Goal: Task Accomplishment & Management: Complete application form

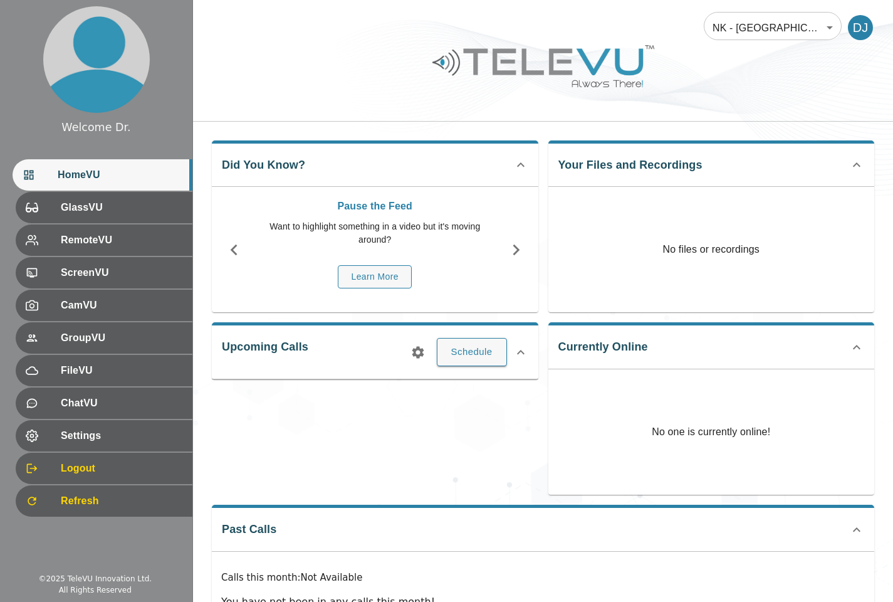
click at [74, 501] on span "Refresh" at bounding box center [122, 500] width 122 height 15
click at [857, 24] on div "DJ" at bounding box center [860, 27] width 25 height 25
click at [81, 177] on span "HomeVU" at bounding box center [120, 174] width 125 height 15
click at [88, 70] on img at bounding box center [96, 59] width 107 height 107
click at [112, 66] on img at bounding box center [96, 59] width 107 height 107
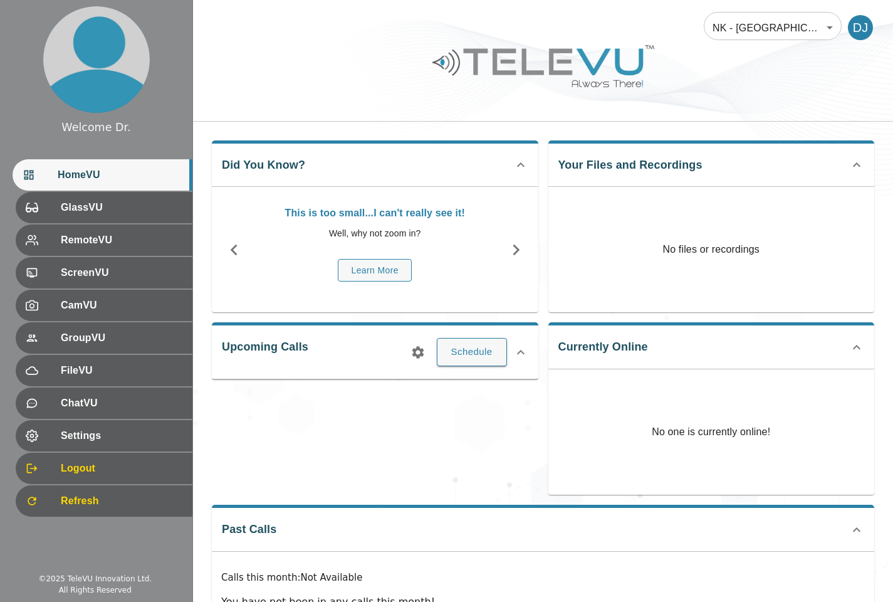
click at [94, 83] on img at bounding box center [96, 59] width 107 height 107
click at [805, 26] on body "Welcome Dr. HomeVU GlassVU RemoteVU ScreenVU CamVU GroupVU FileVU ChatVU Settin…" at bounding box center [446, 334] width 893 height 669
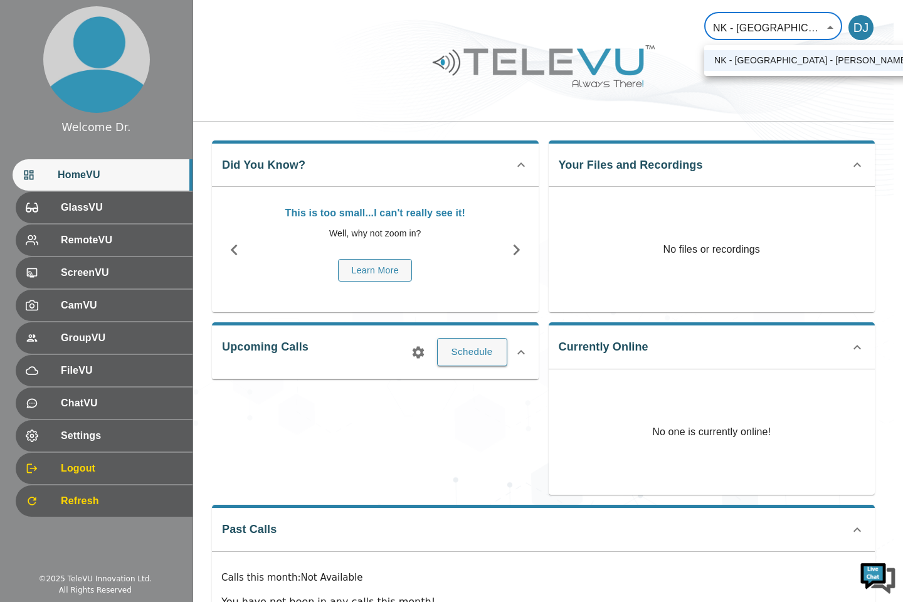
click at [795, 23] on div at bounding box center [451, 301] width 903 height 602
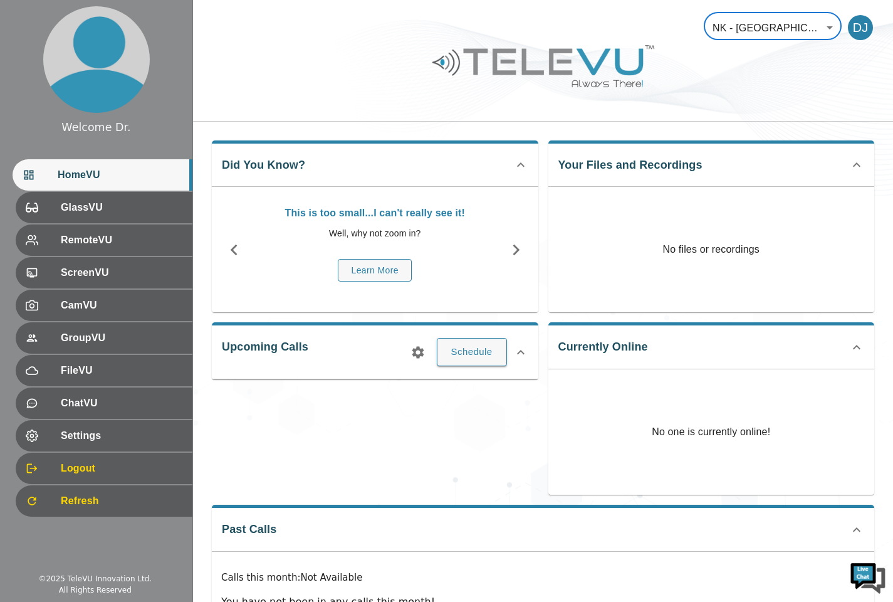
click at [864, 26] on div "DJ" at bounding box center [860, 27] width 25 height 25
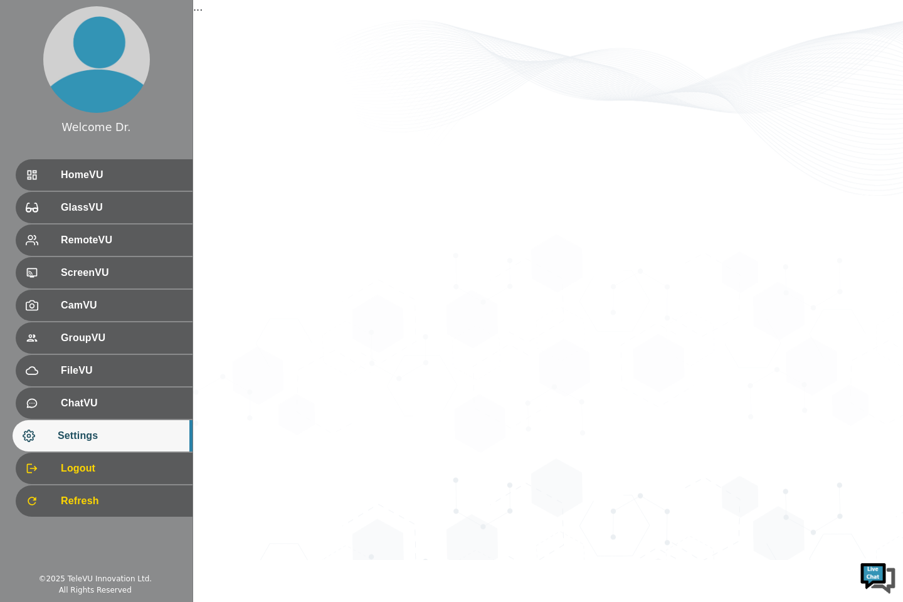
click at [81, 65] on img at bounding box center [96, 59] width 107 height 107
click at [103, 81] on img at bounding box center [96, 59] width 107 height 107
click at [877, 575] on img at bounding box center [878, 577] width 38 height 38
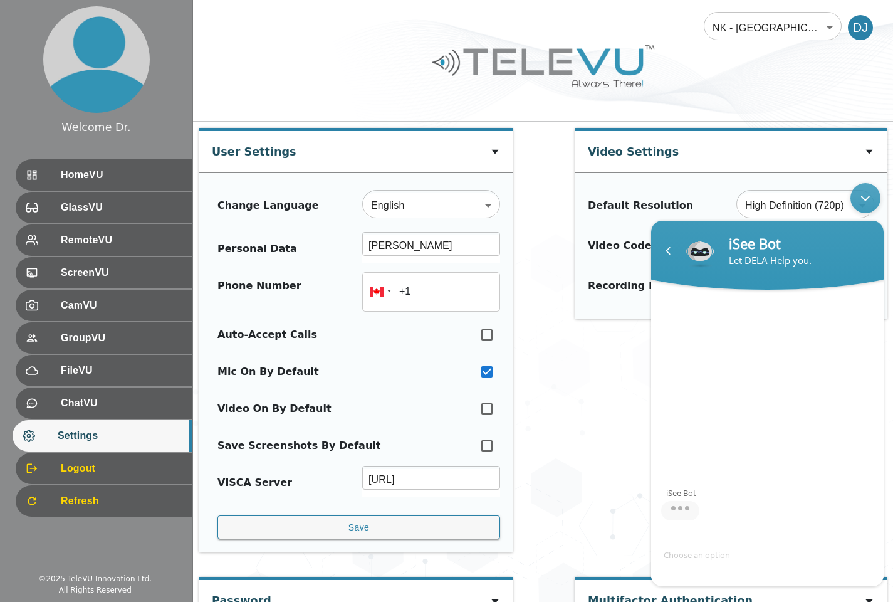
click at [779, 386] on div "iSee Bot" at bounding box center [767, 411] width 233 height 218
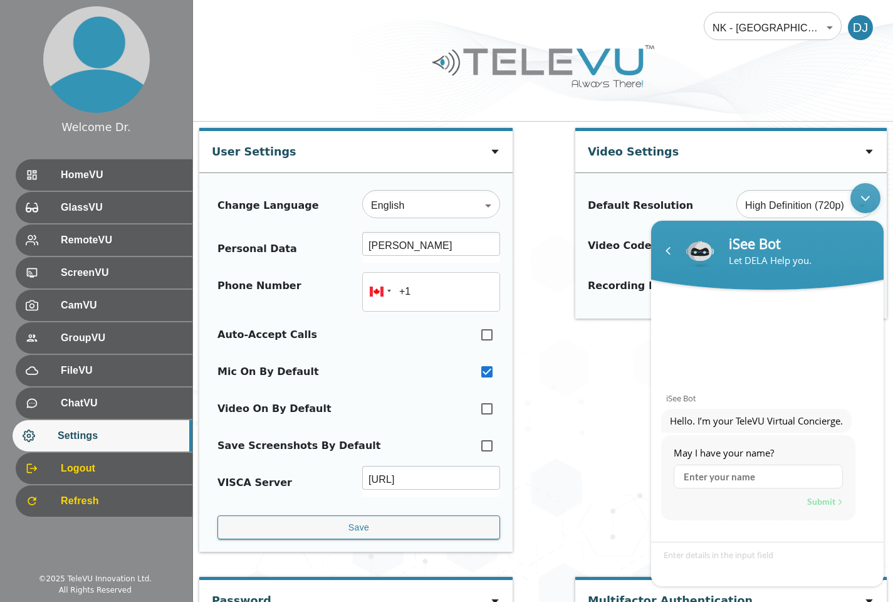
click at [398, 353] on div "Auto-Accept Calls" at bounding box center [356, 339] width 288 height 37
click at [76, 181] on span "HomeVU" at bounding box center [122, 174] width 122 height 15
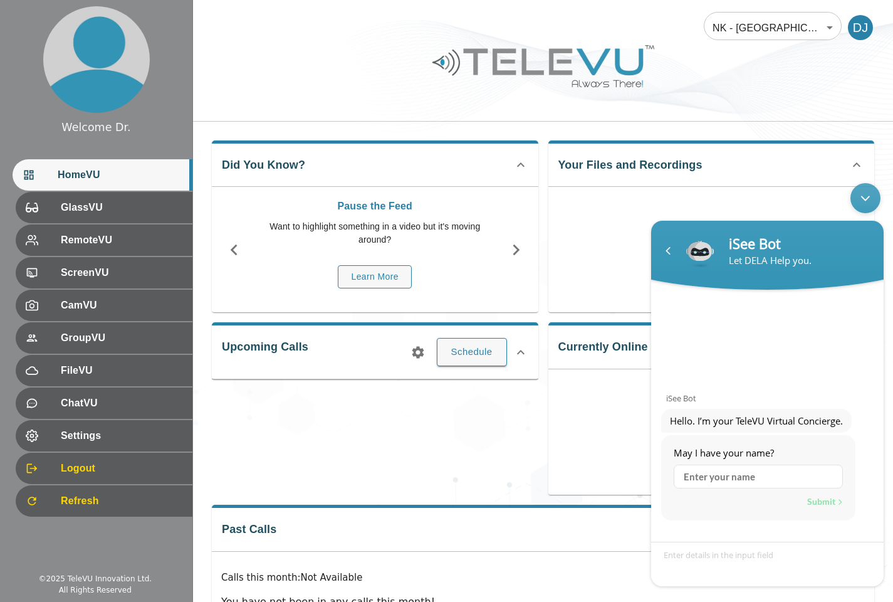
click at [36, 177] on div at bounding box center [40, 175] width 35 height 13
click at [232, 242] on icon "button" at bounding box center [234, 250] width 22 height 22
click at [329, 350] on div "Upcoming Calls Schedule" at bounding box center [375, 350] width 327 height 56
click at [279, 534] on div "Past Calls Calls this month : Not Available You have not been in any calls this…" at bounding box center [543, 578] width 662 height 146
click at [798, 26] on body "Welcome Dr. HomeVU GlassVU RemoteVU ScreenVU CamVU GroupVU FileVU ChatVU Settin…" at bounding box center [446, 334] width 893 height 669
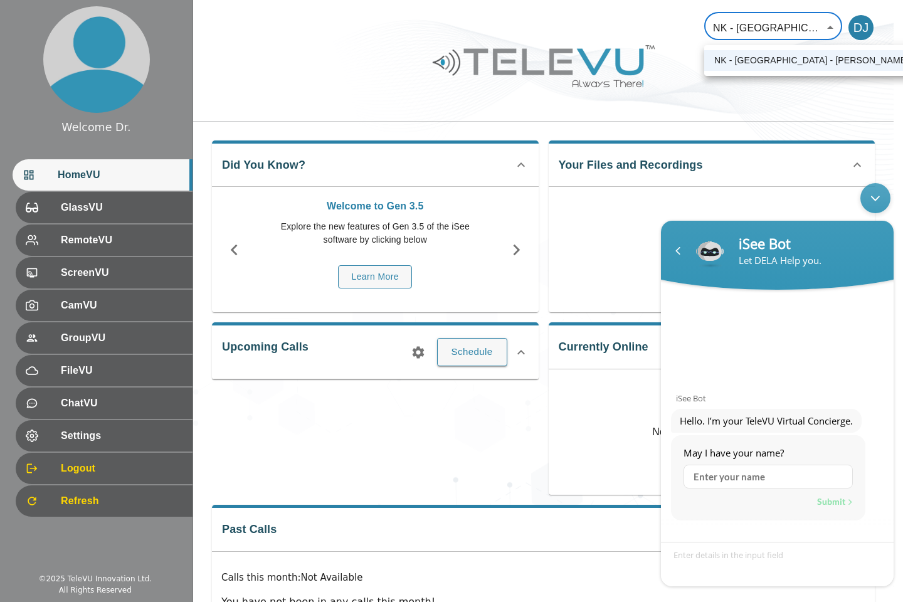
click at [762, 27] on div at bounding box center [451, 301] width 903 height 602
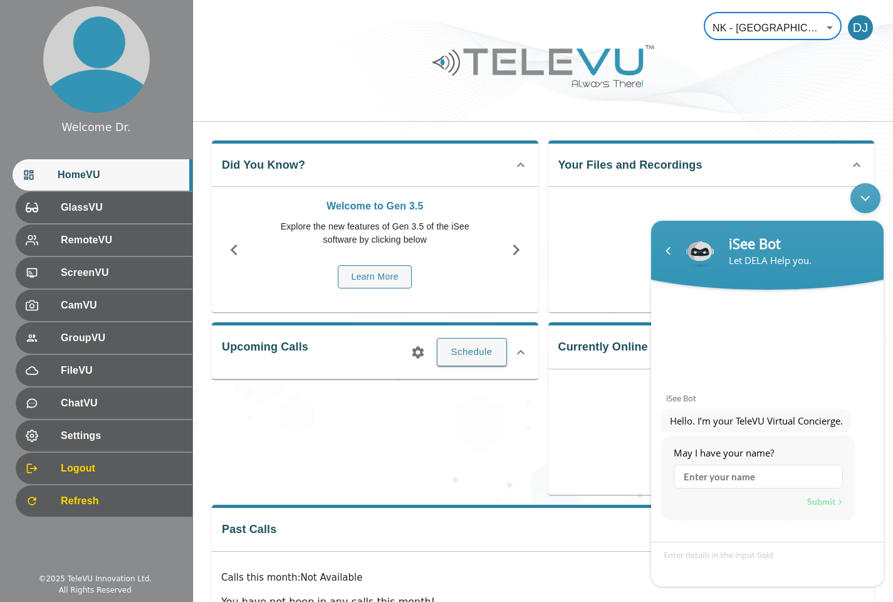
click at [484, 350] on button "Schedule" at bounding box center [472, 352] width 70 height 28
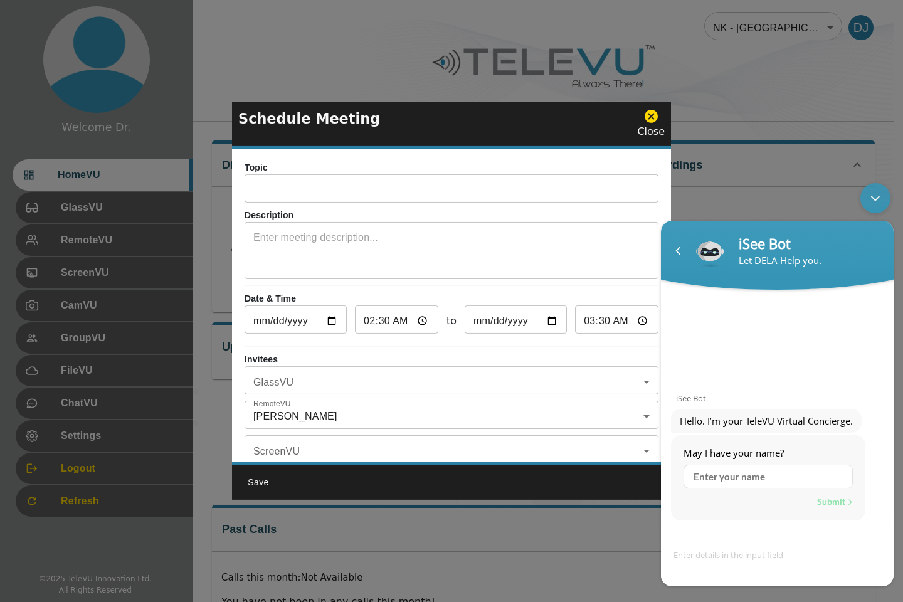
click at [493, 353] on p "Invitees" at bounding box center [451, 359] width 414 height 13
click at [873, 199] on div "Minimize live chat window" at bounding box center [875, 198] width 30 height 30
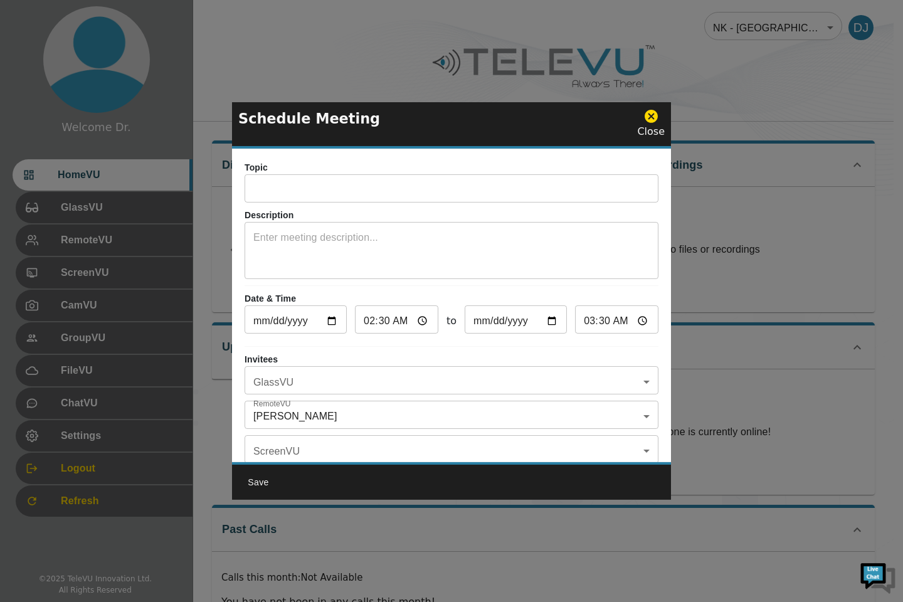
click at [872, 201] on div at bounding box center [451, 301] width 903 height 602
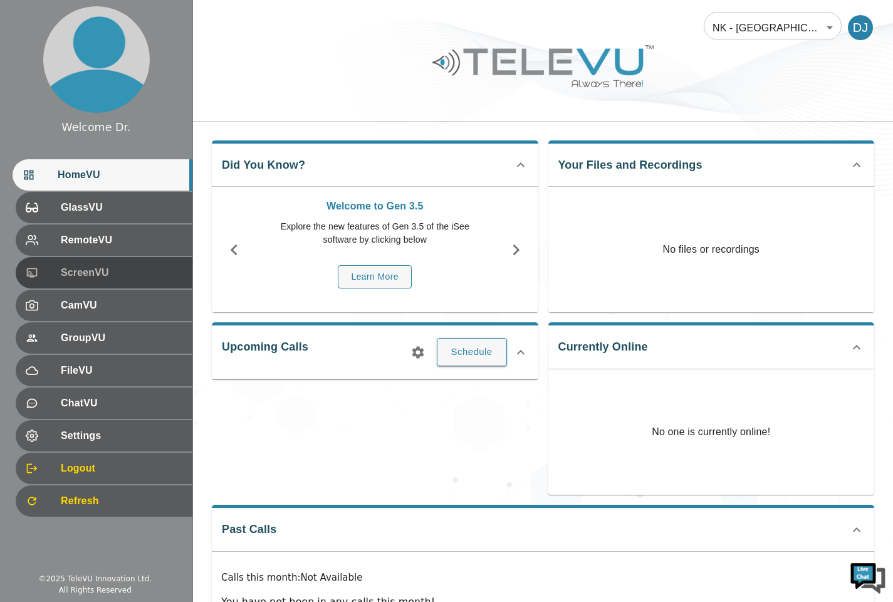
click at [34, 266] on icon at bounding box center [32, 272] width 13 height 13
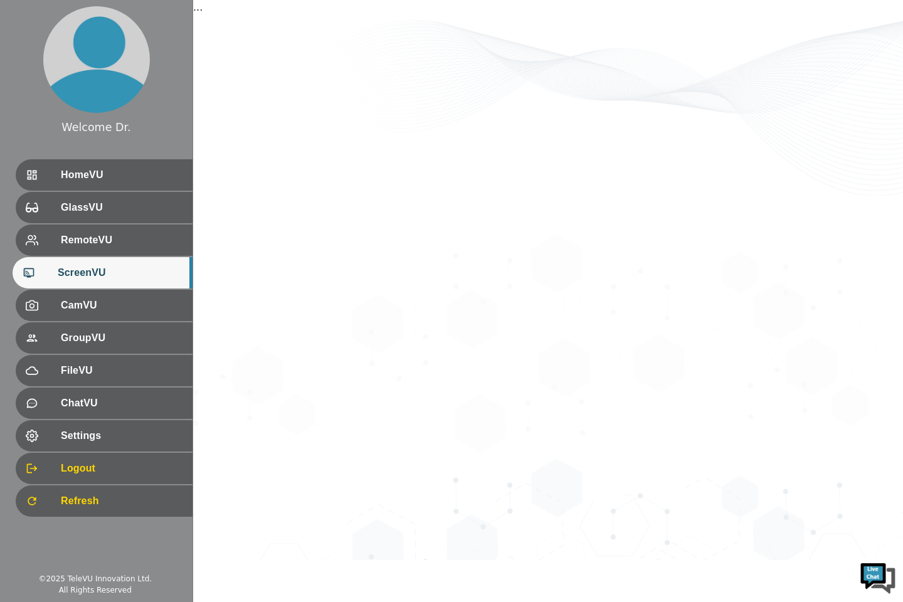
click at [35, 298] on div "CamVU" at bounding box center [104, 305] width 177 height 31
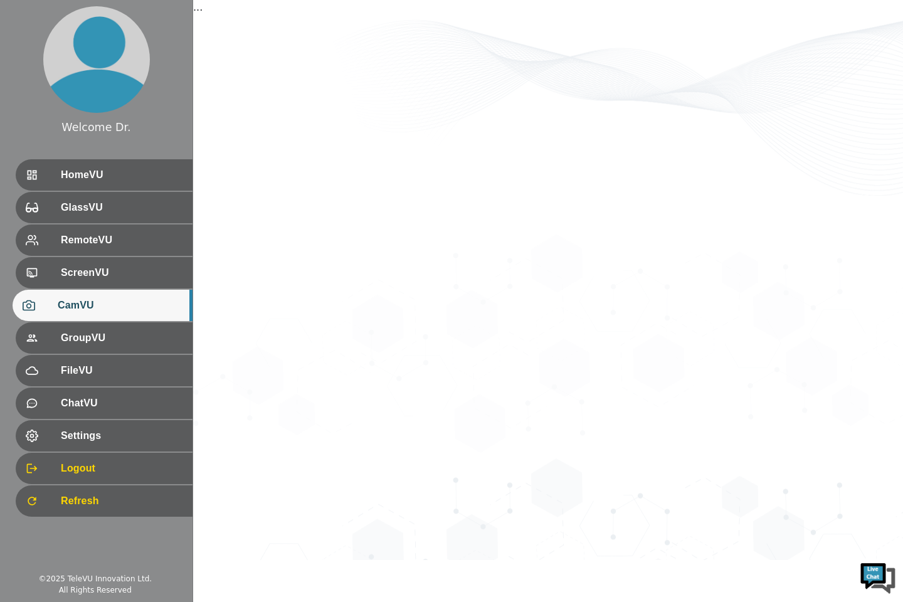
click at [27, 271] on icon at bounding box center [32, 272] width 11 height 9
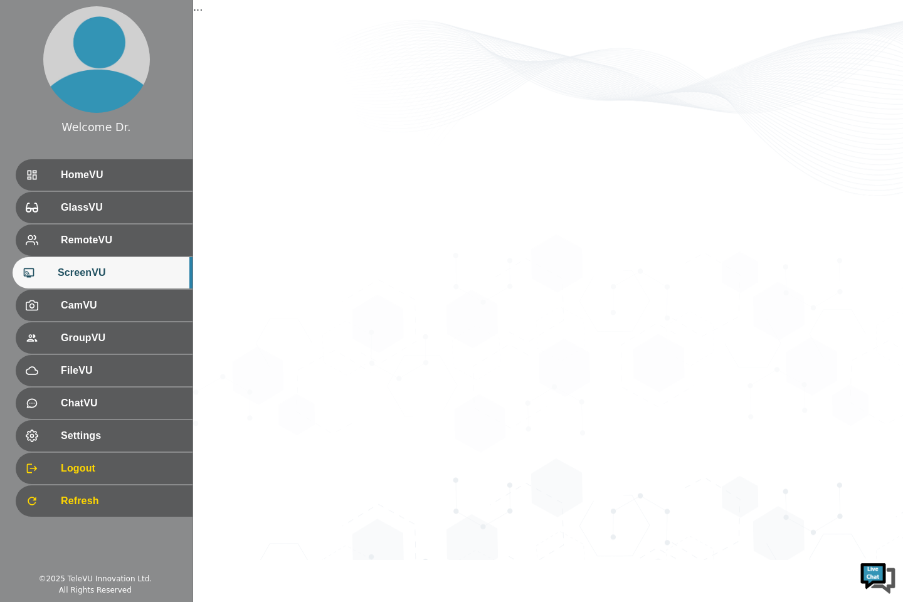
click at [33, 172] on icon at bounding box center [32, 174] width 9 height 9
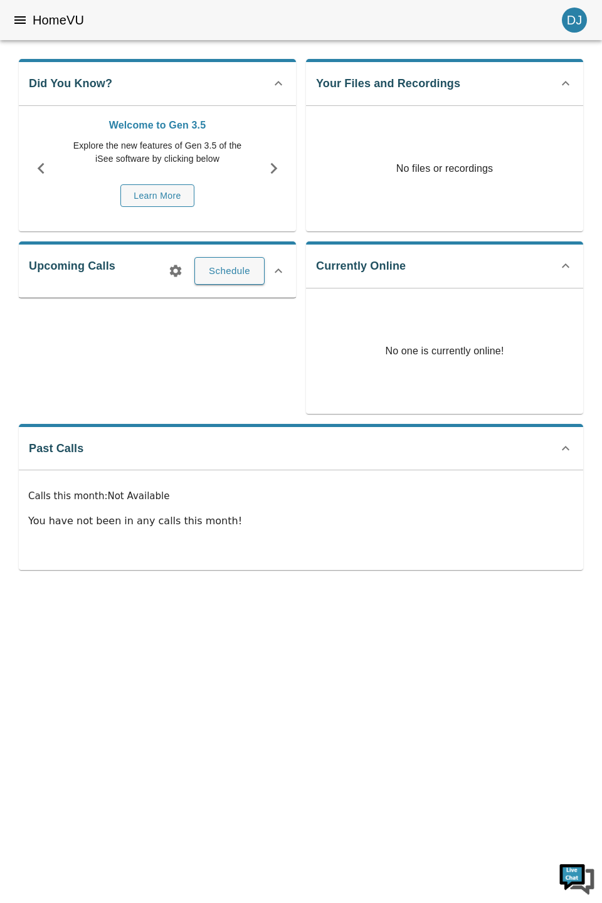
click at [103, 589] on html "HomeVU DJ Did You Know? Welcome to Gen 3.5 Explore the new features of Gen 3.5 …" at bounding box center [301, 294] width 602 height 589
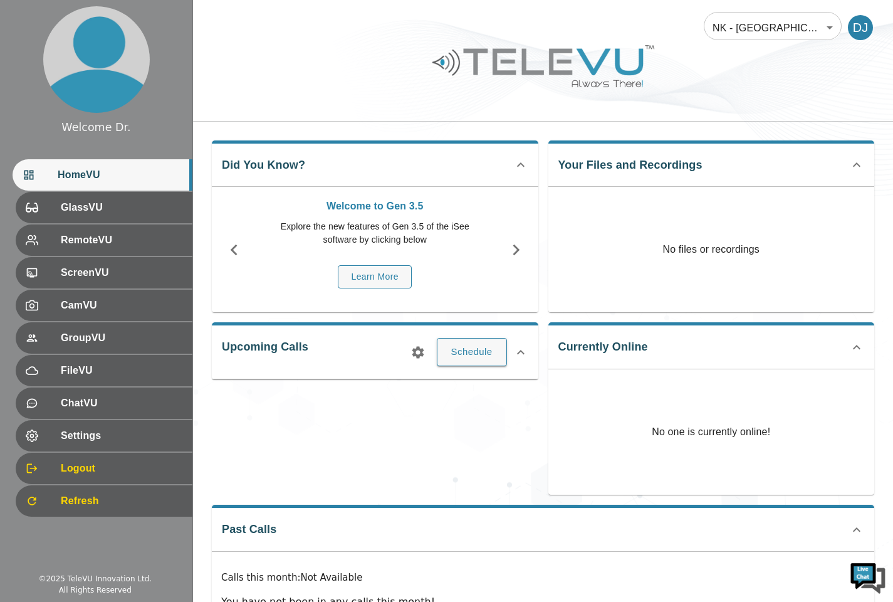
click at [96, 55] on img at bounding box center [96, 59] width 107 height 107
click at [93, 55] on img at bounding box center [96, 59] width 107 height 107
click at [265, 350] on div "Upcoming Calls Schedule" at bounding box center [375, 350] width 327 height 56
click at [838, 24] on body "Welcome Dr. HomeVU GlassVU RemoteVU ScreenVU CamVU GroupVU FileVU ChatVU Settin…" at bounding box center [446, 334] width 893 height 669
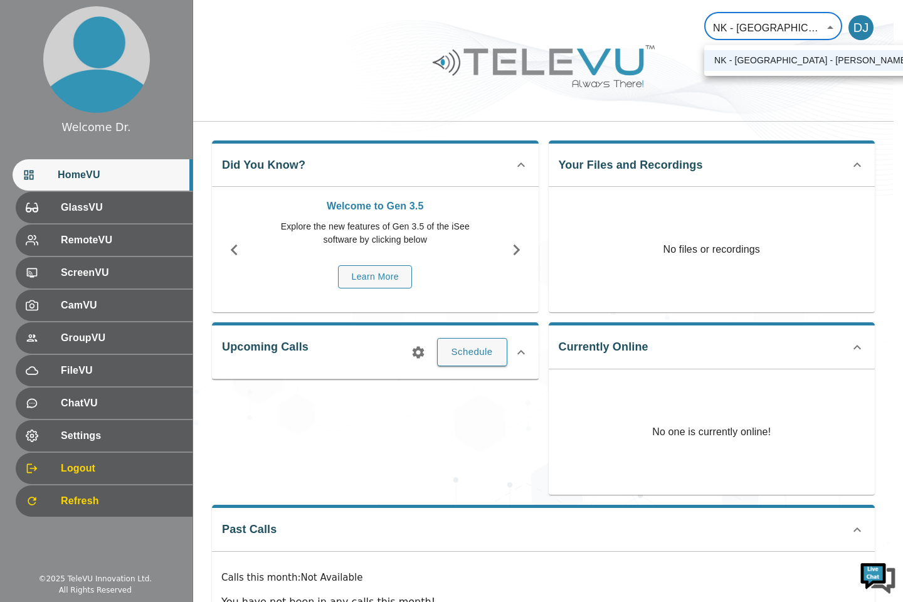
click at [815, 107] on div at bounding box center [451, 301] width 903 height 602
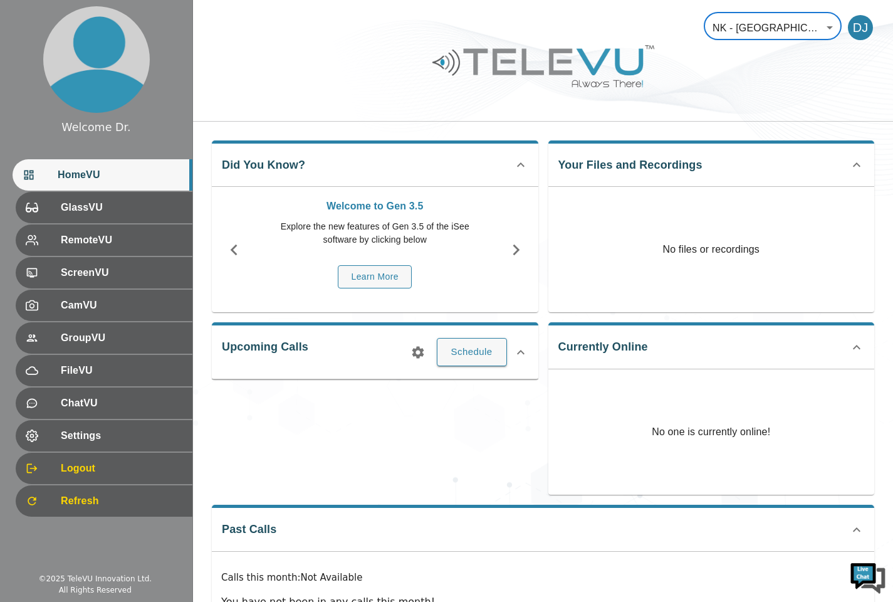
scroll to position [25, 0]
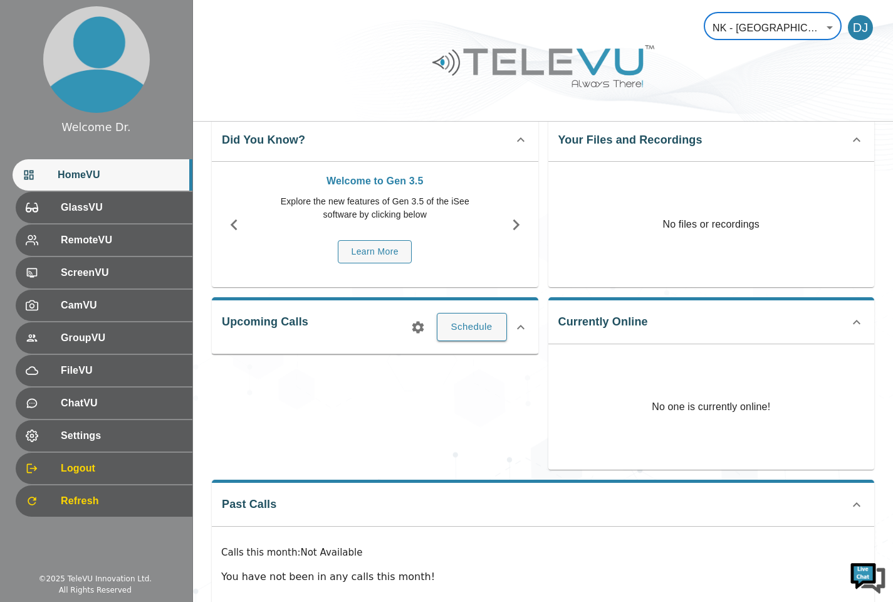
click at [828, 24] on body "Welcome Dr. HomeVU GlassVU RemoteVU ScreenVU CamVU GroupVU FileVU ChatVU Settin…" at bounding box center [446, 309] width 893 height 669
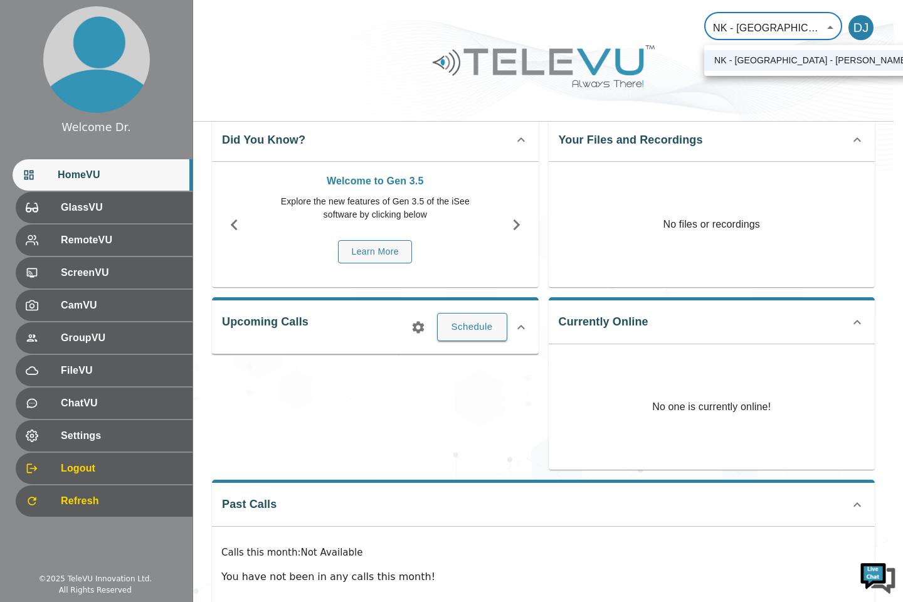
click at [828, 24] on div at bounding box center [451, 301] width 903 height 602
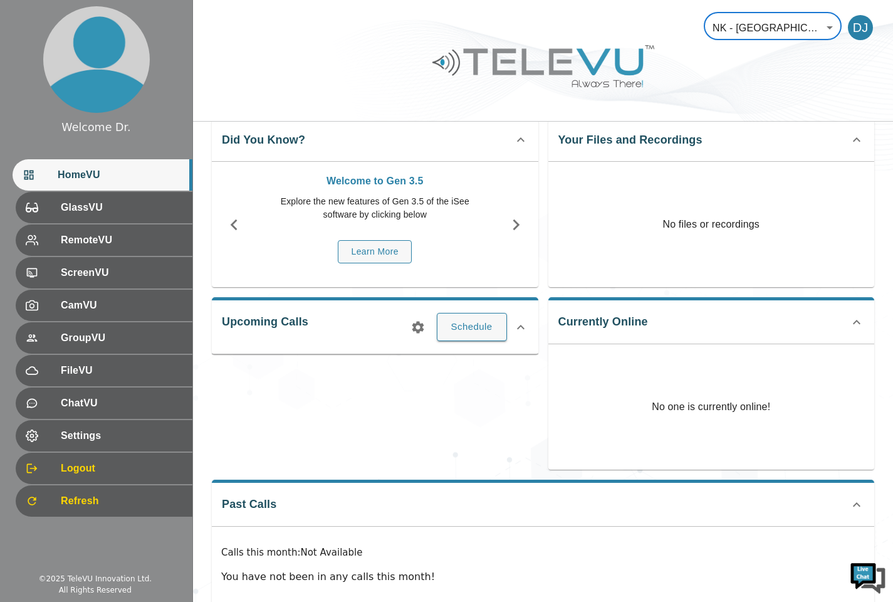
click at [839, 28] on body "Welcome Dr. HomeVU GlassVU RemoteVU ScreenVU CamVU GroupVU FileVU ChatVU Settin…" at bounding box center [446, 309] width 893 height 669
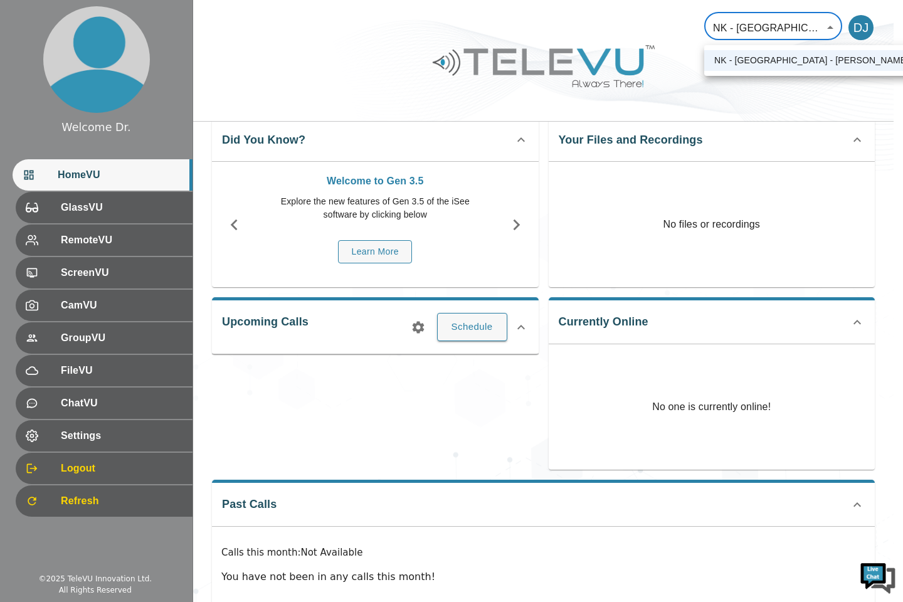
click at [785, 60] on li "NK - [GEOGRAPHIC_DATA] - [PERSON_NAME]" at bounding box center [811, 60] width 214 height 21
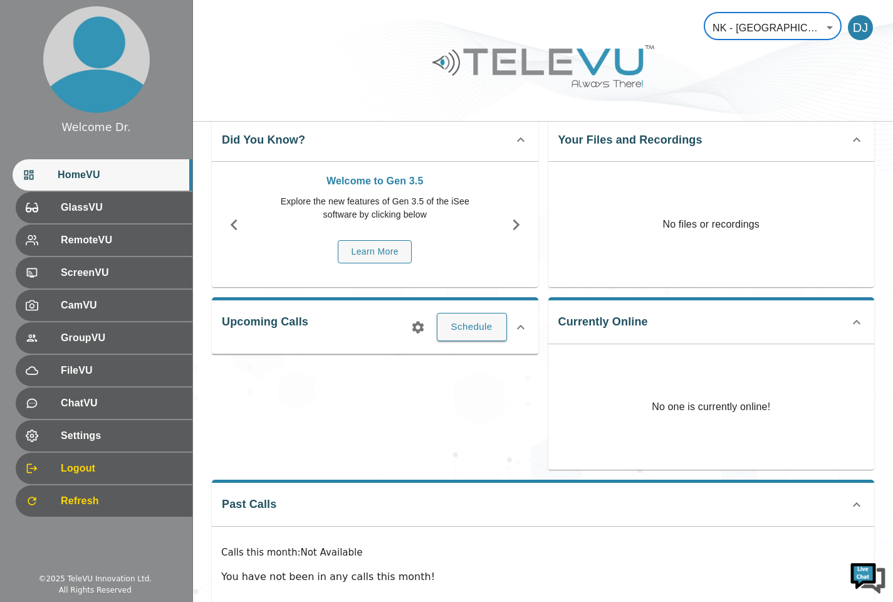
click at [54, 468] on div at bounding box center [43, 468] width 35 height 13
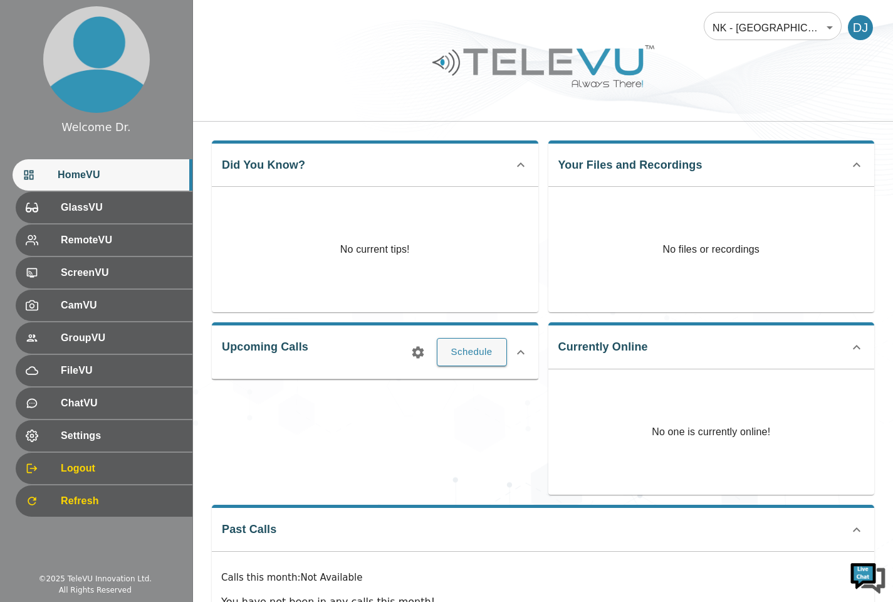
click at [92, 459] on div "Logout" at bounding box center [104, 468] width 177 height 31
click at [76, 497] on span "Refresh" at bounding box center [122, 500] width 122 height 15
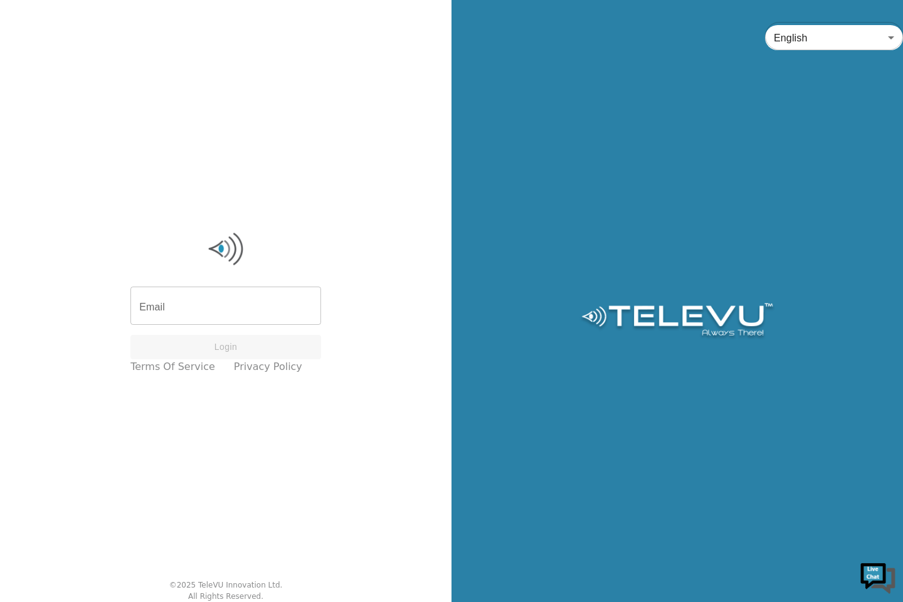
click at [192, 305] on input "Email" at bounding box center [225, 307] width 191 height 35
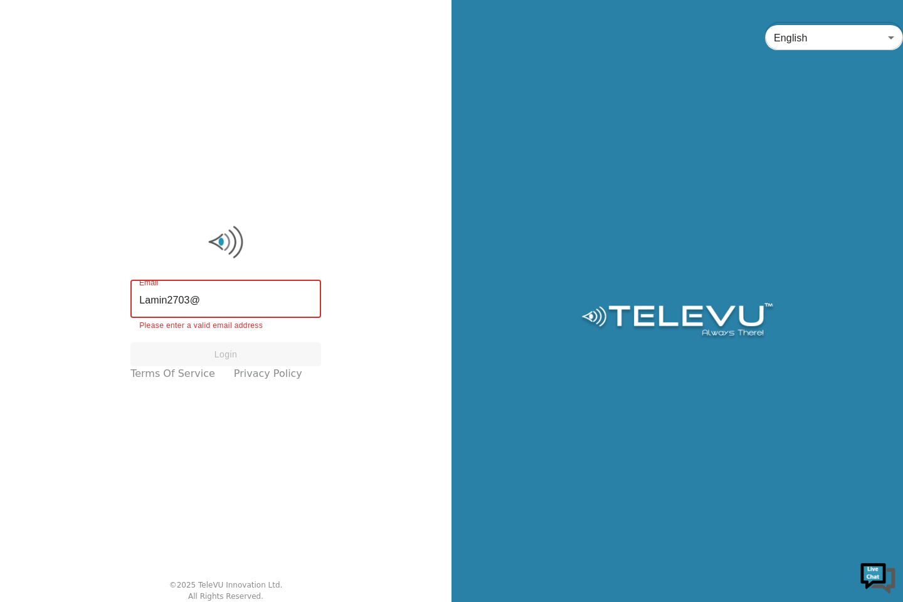
click at [224, 303] on input "Lamin2703@" at bounding box center [225, 300] width 191 height 35
type input "L"
type input "Laminjaneh@gmail.com"
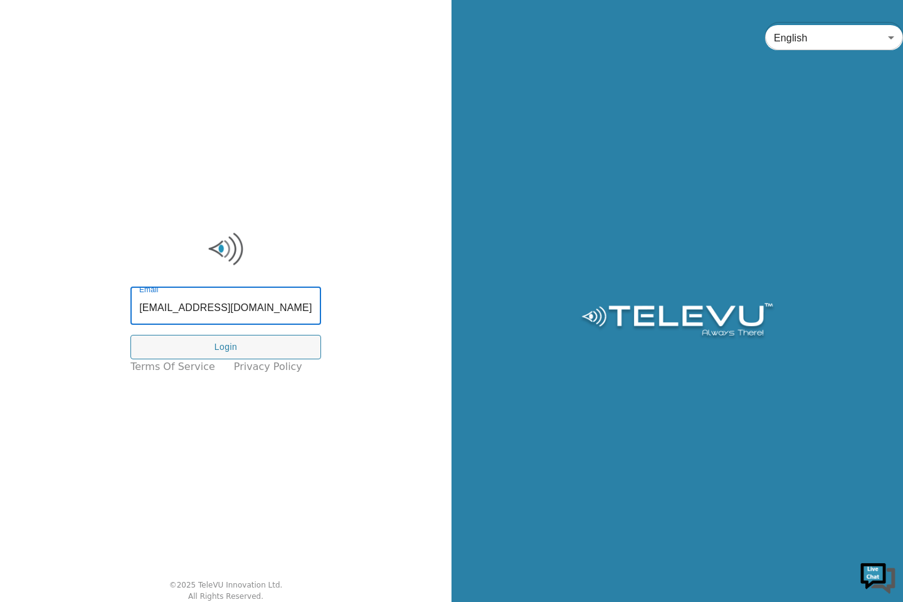
click at [172, 350] on button "Login" at bounding box center [225, 347] width 191 height 24
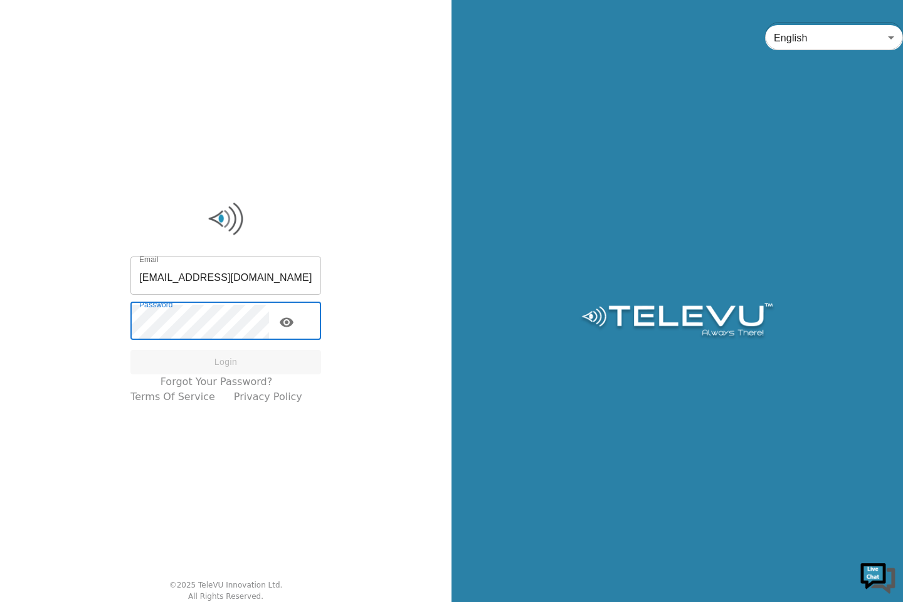
click at [299, 314] on button "toggle password visibility" at bounding box center [286, 322] width 25 height 25
click at [294, 320] on icon "toggle password visibility" at bounding box center [286, 322] width 15 height 15
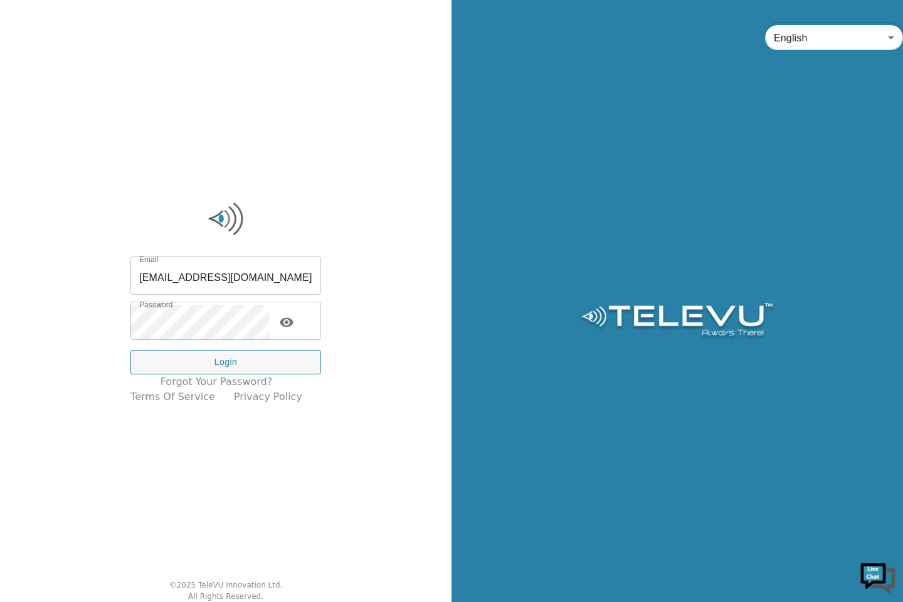
click at [293, 323] on icon "toggle password visibility" at bounding box center [287, 322] width 14 height 9
click at [233, 355] on button "Login" at bounding box center [225, 362] width 191 height 24
click at [230, 368] on button "Login" at bounding box center [225, 362] width 191 height 24
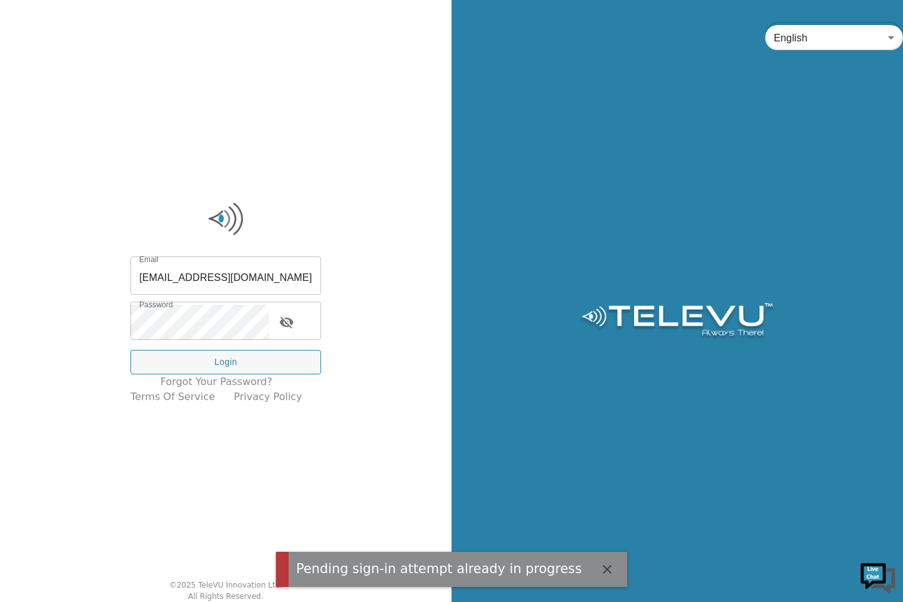
click at [236, 364] on button "Login" at bounding box center [225, 362] width 191 height 24
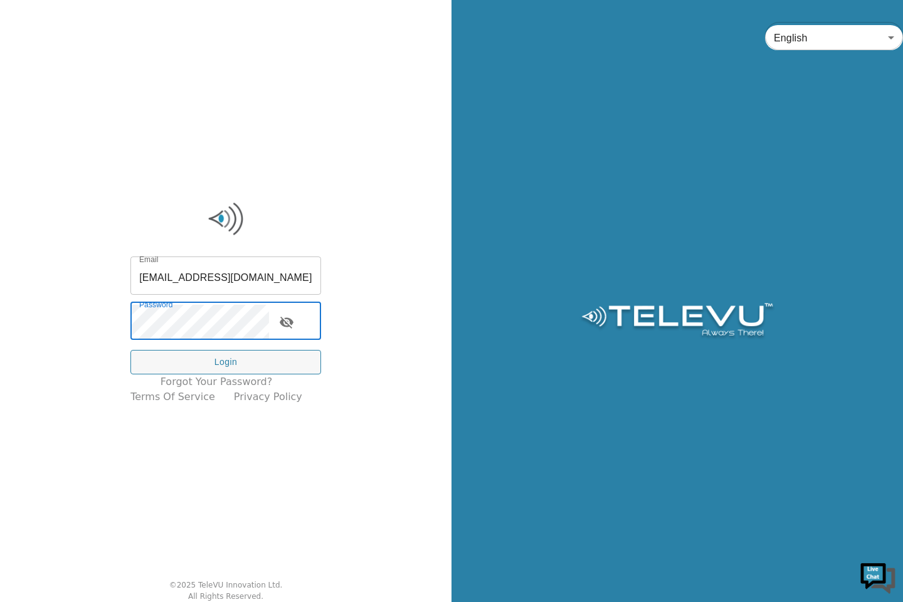
click at [293, 320] on icon "toggle password visibility" at bounding box center [287, 323] width 14 height 12
click at [234, 359] on button "Login" at bounding box center [225, 362] width 191 height 24
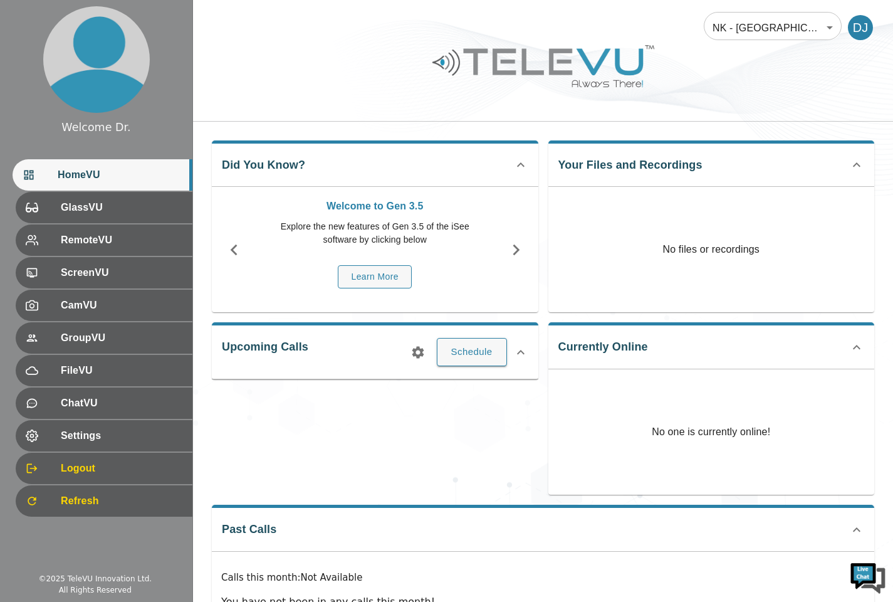
click at [478, 352] on button "Schedule" at bounding box center [472, 352] width 70 height 28
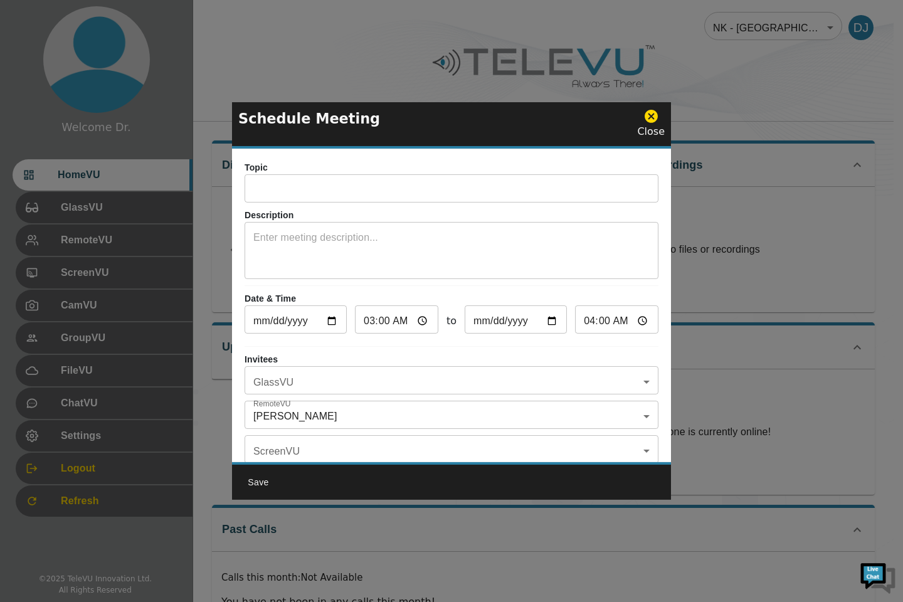
click at [380, 187] on input "text" at bounding box center [451, 189] width 414 height 25
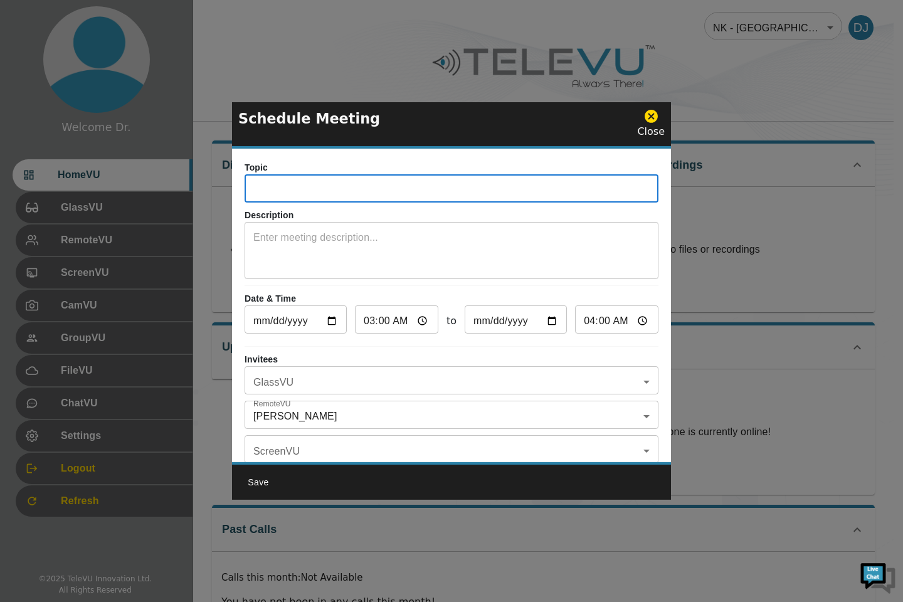
type input "Testcall"
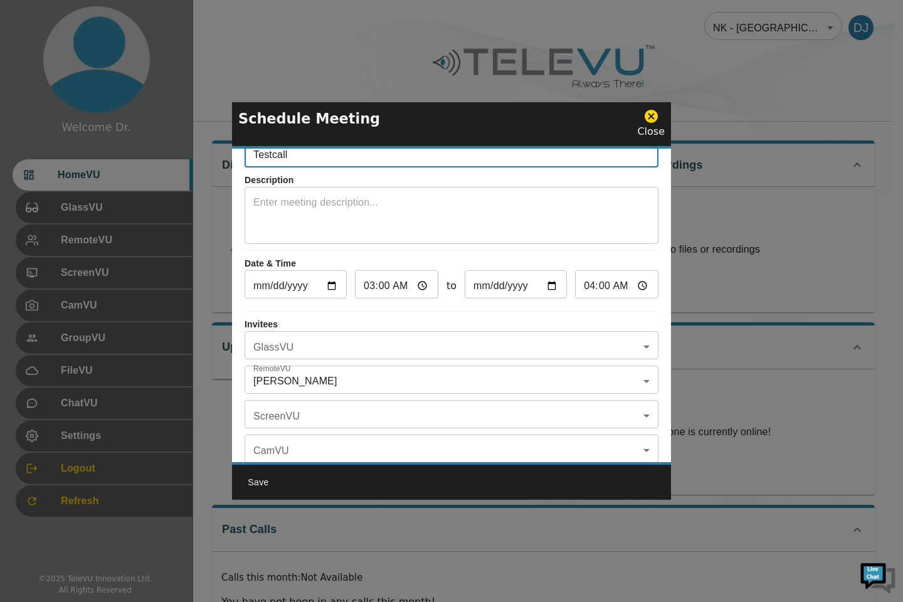
scroll to position [73, 0]
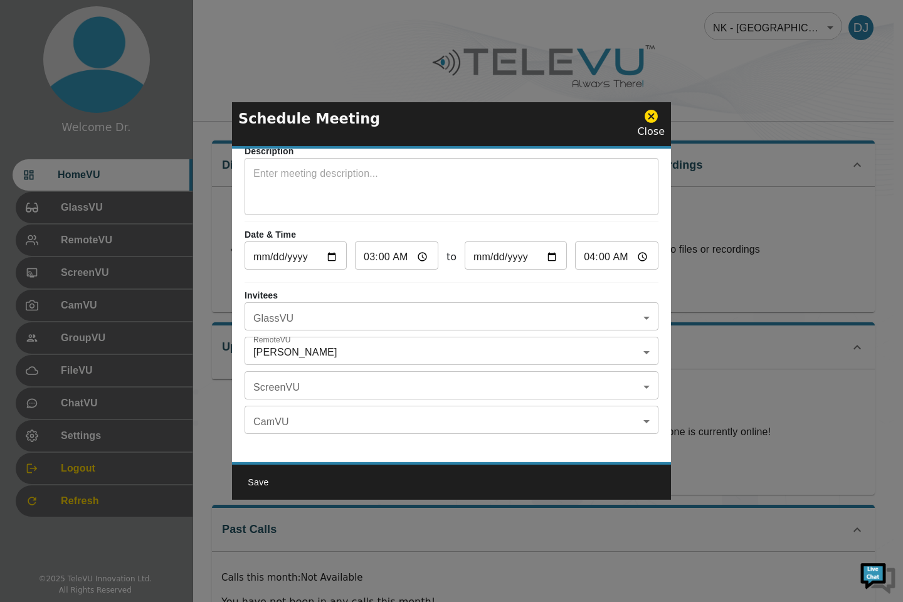
click at [396, 379] on body "Welcome Dr. HomeVU GlassVU RemoteVU ScreenVU CamVU GroupVU FileVU ChatVU Settin…" at bounding box center [451, 334] width 903 height 669
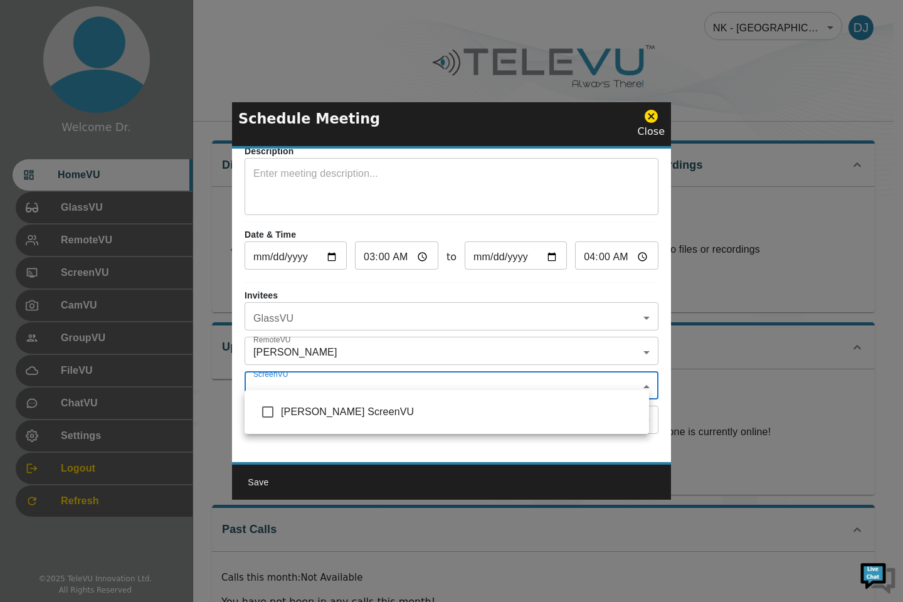
click at [448, 374] on div at bounding box center [451, 301] width 903 height 602
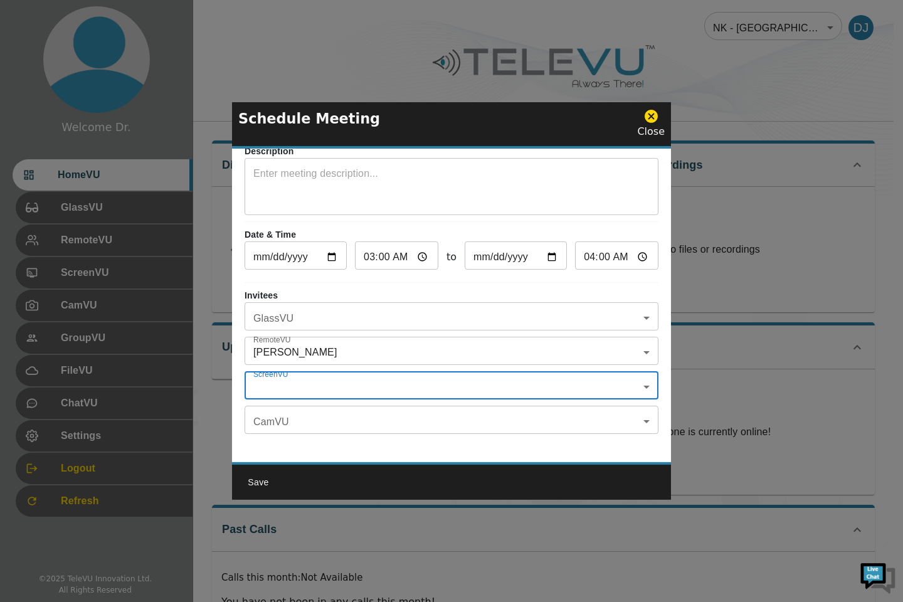
click at [488, 307] on body "Welcome Dr. HomeVU GlassVU RemoteVU ScreenVU CamVU GroupVU FileVU ChatVU Settin…" at bounding box center [451, 334] width 903 height 669
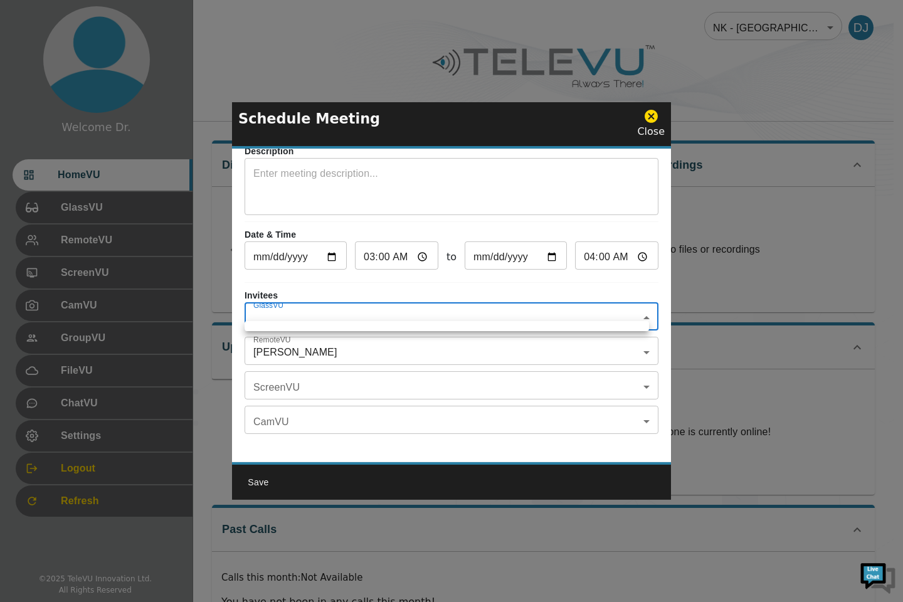
click at [464, 377] on div at bounding box center [451, 301] width 903 height 602
click at [636, 310] on body "Welcome Dr. HomeVU GlassVU RemoteVU ScreenVU CamVU GroupVU FileVU ChatVU Settin…" at bounding box center [451, 334] width 903 height 669
click at [637, 310] on div at bounding box center [451, 301] width 903 height 602
click at [636, 341] on body "Welcome Dr. HomeVU GlassVU RemoteVU ScreenVU CamVU GroupVU FileVU ChatVU Settin…" at bounding box center [451, 334] width 903 height 669
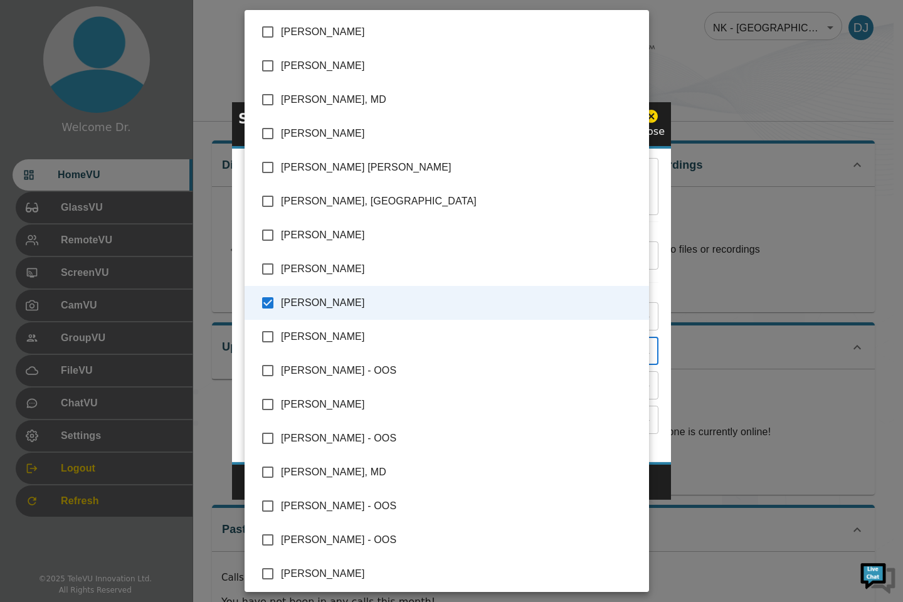
click at [728, 354] on div at bounding box center [451, 301] width 903 height 602
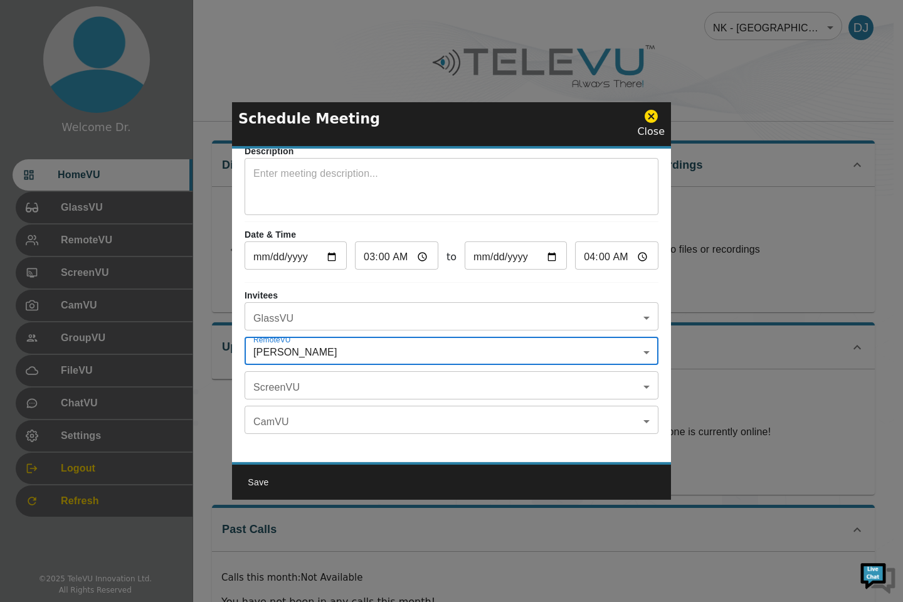
click at [594, 347] on body "Welcome Dr. HomeVU GlassVU RemoteVU ScreenVU CamVU GroupVU FileVU ChatVU Settin…" at bounding box center [451, 334] width 903 height 669
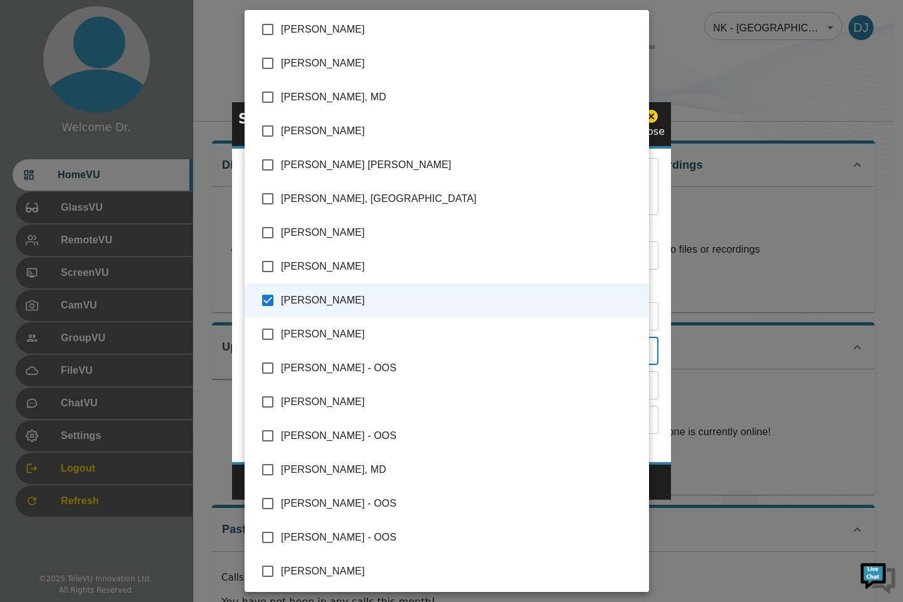
scroll to position [6, 0]
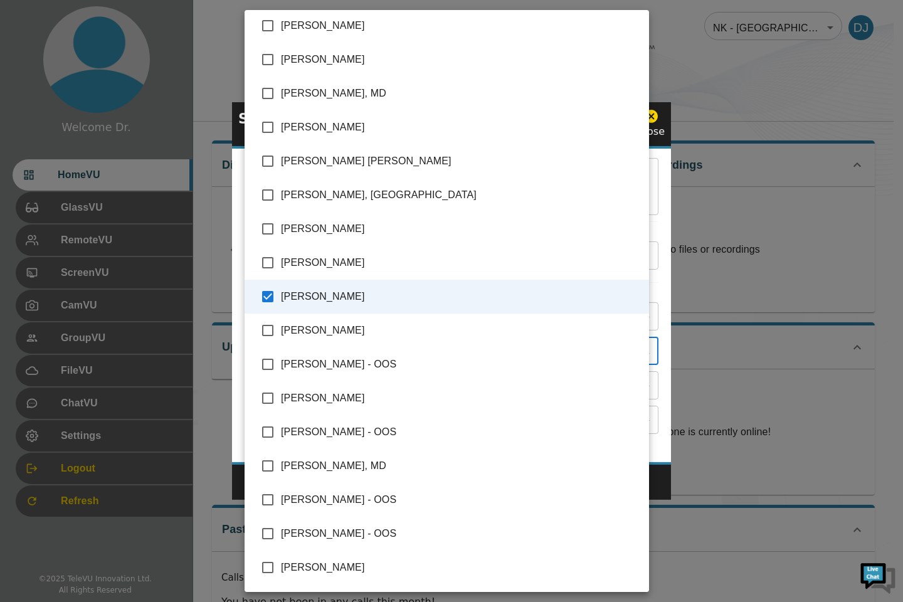
click at [268, 32] on input "checkbox" at bounding box center [267, 26] width 26 height 26
checkbox input "true"
type input "[PERSON_NAME] ,[PERSON_NAME]"
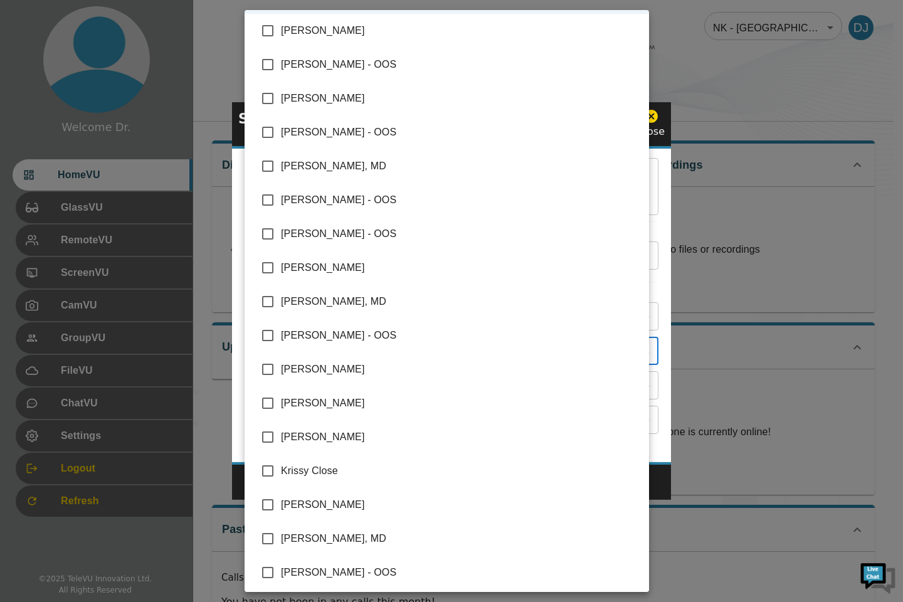
scroll to position [306, 0]
click at [268, 471] on input "checkbox" at bounding box center [267, 471] width 26 height 26
checkbox input "true"
type input "[PERSON_NAME] ,[PERSON_NAME],[PERSON_NAME]"
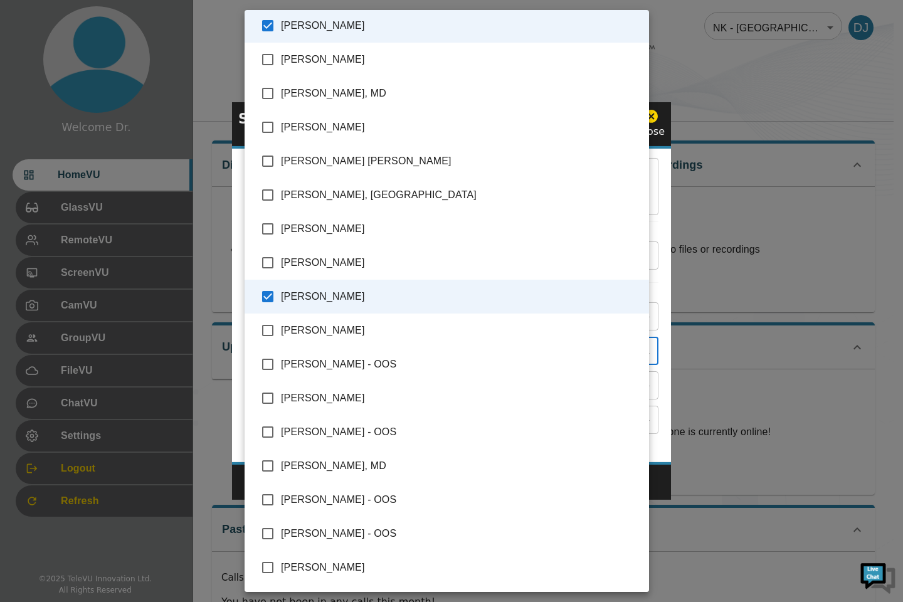
scroll to position [0, 0]
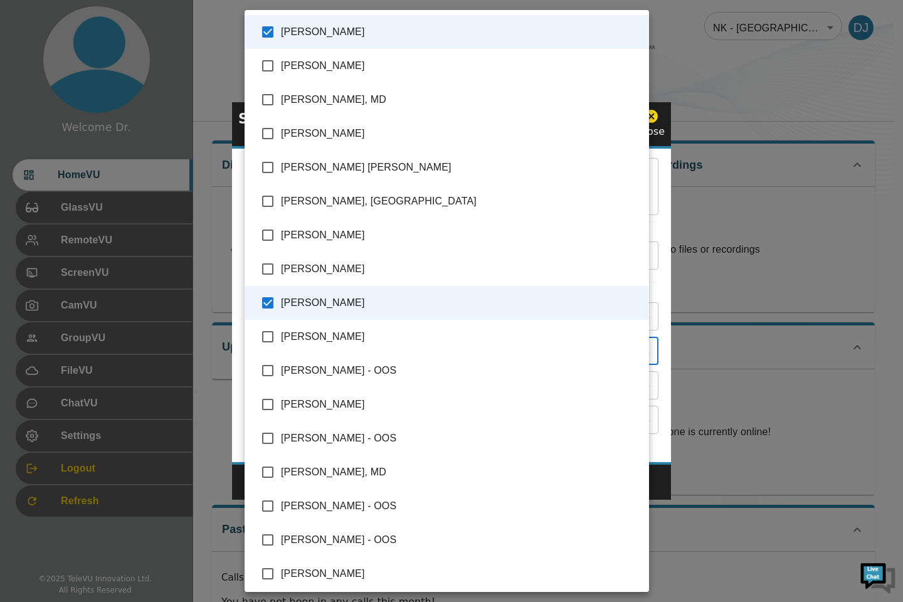
click at [798, 304] on div at bounding box center [451, 301] width 903 height 602
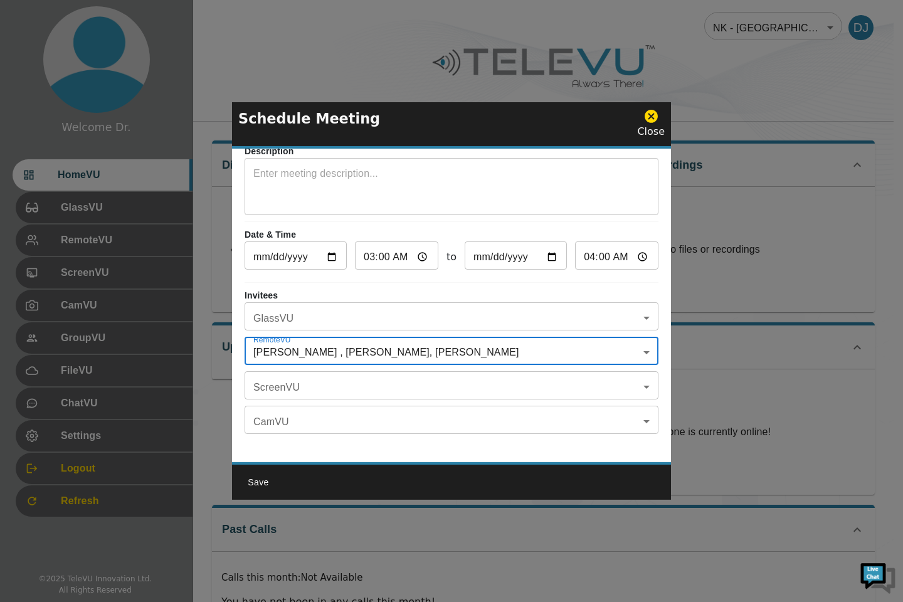
click at [406, 248] on input "03:00" at bounding box center [396, 256] width 83 height 25
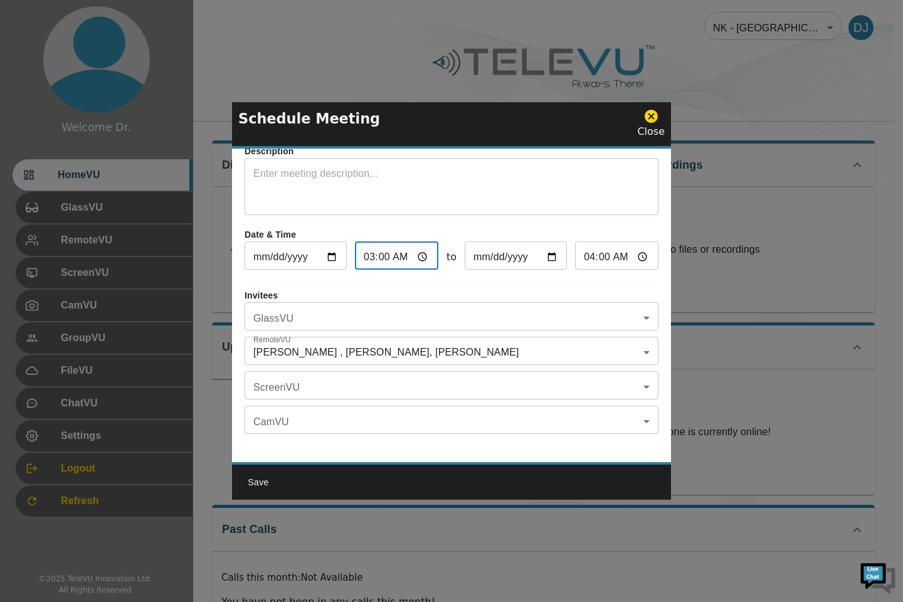
click at [503, 381] on body "Welcome Dr. HomeVU GlassVU RemoteVU ScreenVU CamVU GroupVU FileVU ChatVU Settin…" at bounding box center [451, 334] width 903 height 669
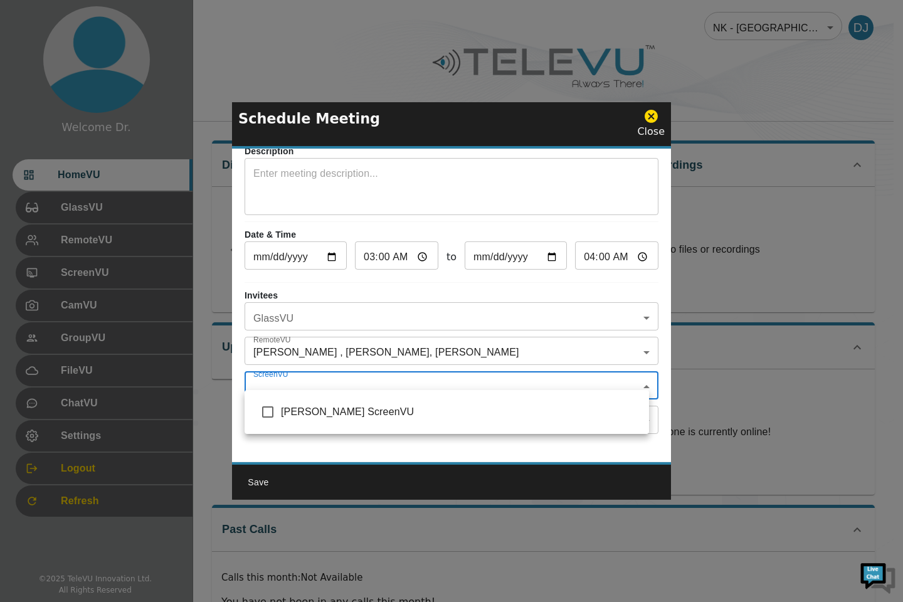
click at [267, 417] on input "checkbox" at bounding box center [267, 412] width 26 height 26
checkbox input "true"
type input "[PERSON_NAME] ScreenVU"
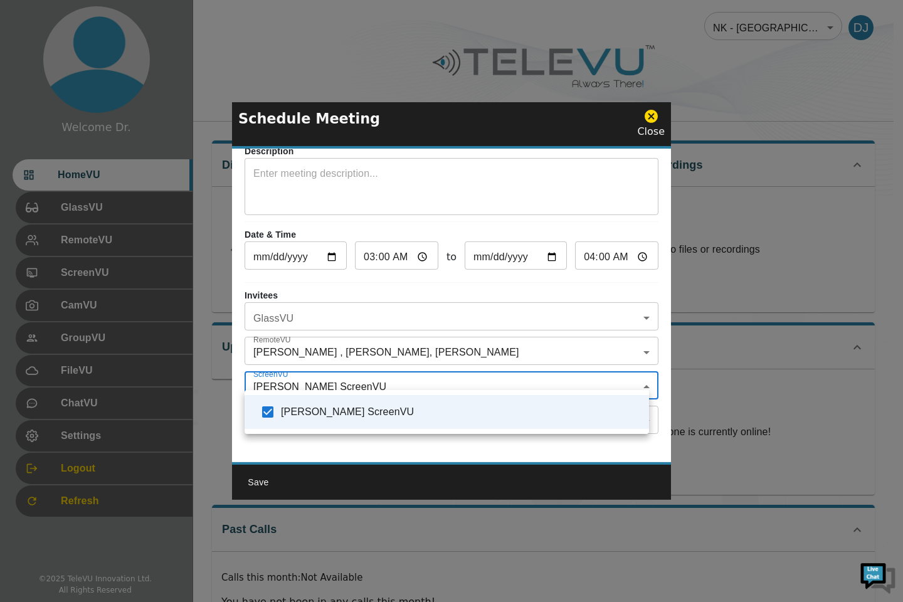
click at [266, 416] on input "checkbox" at bounding box center [267, 412] width 26 height 26
checkbox input "false"
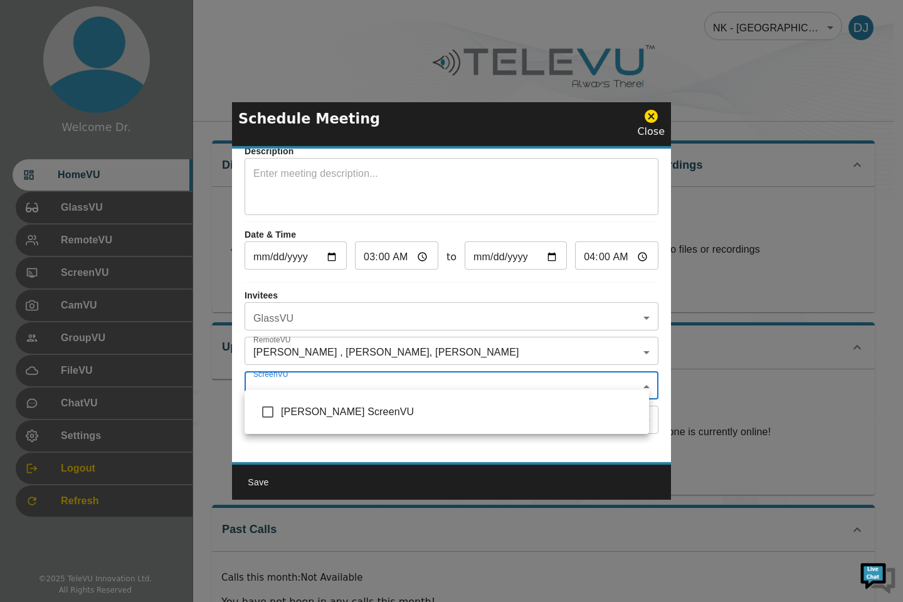
click at [830, 14] on div at bounding box center [451, 301] width 903 height 602
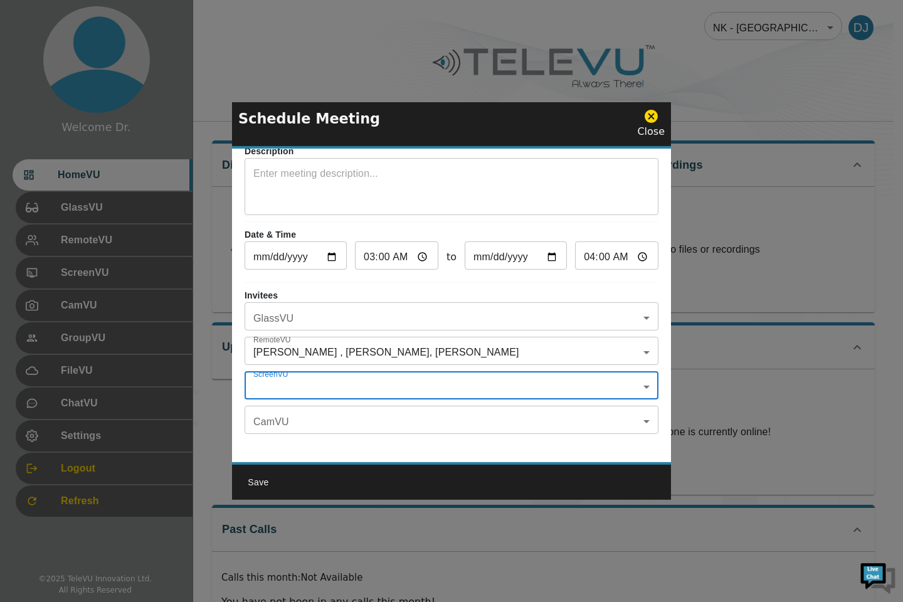
click at [649, 118] on icon at bounding box center [650, 116] width 13 height 13
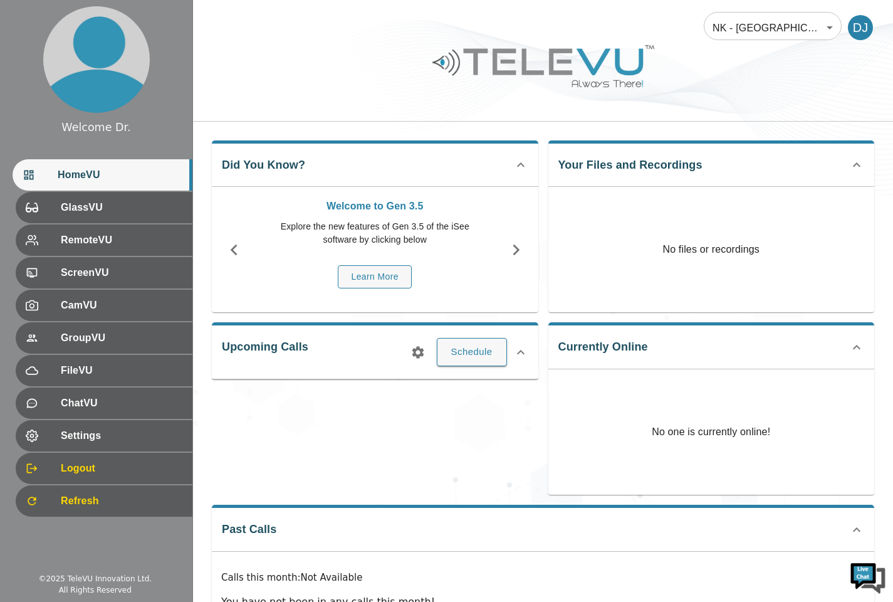
click at [826, 34] on body "Welcome Dr. HomeVU GlassVU RemoteVU ScreenVU CamVU GroupVU FileVU ChatVU Settin…" at bounding box center [446, 334] width 893 height 669
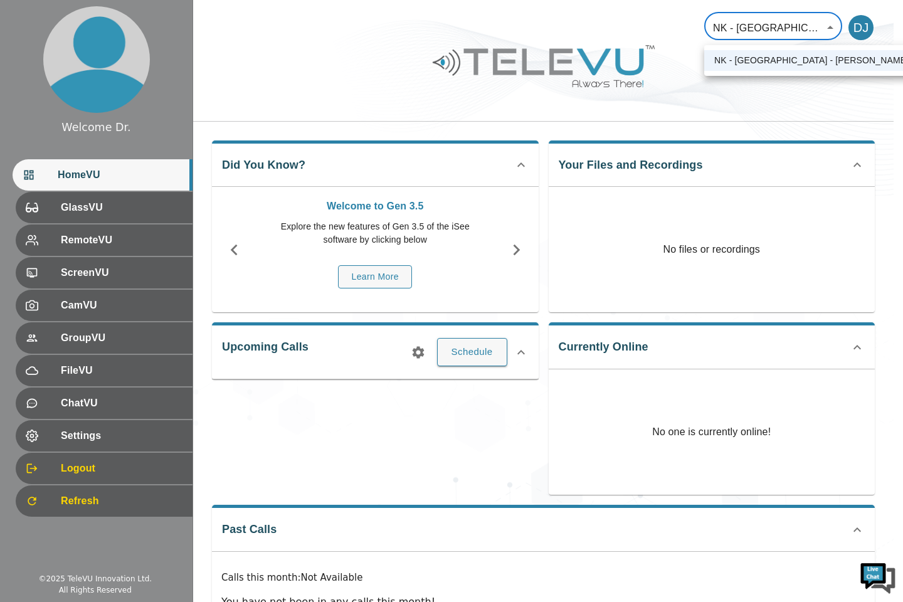
click at [821, 23] on div at bounding box center [451, 301] width 903 height 602
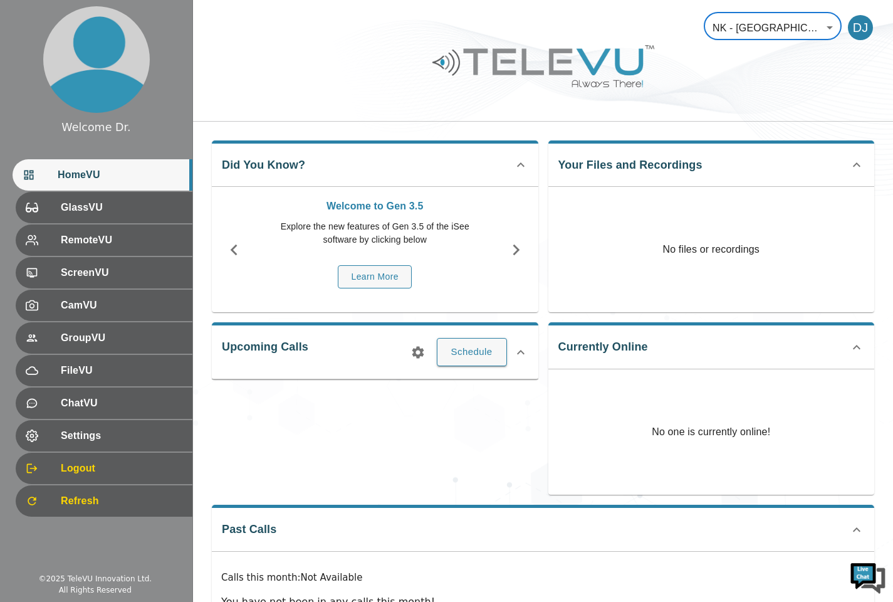
click at [474, 355] on button "Schedule" at bounding box center [472, 352] width 70 height 28
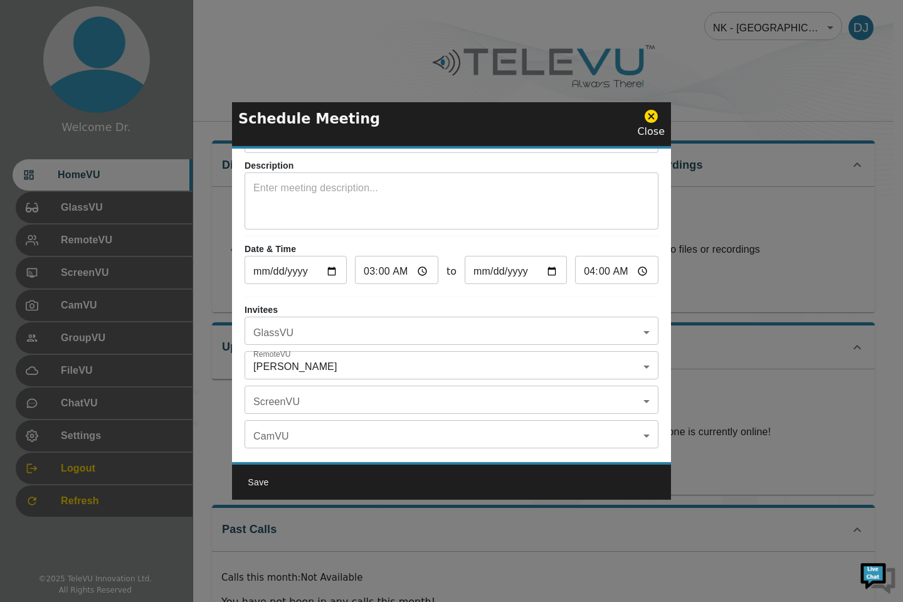
scroll to position [73, 0]
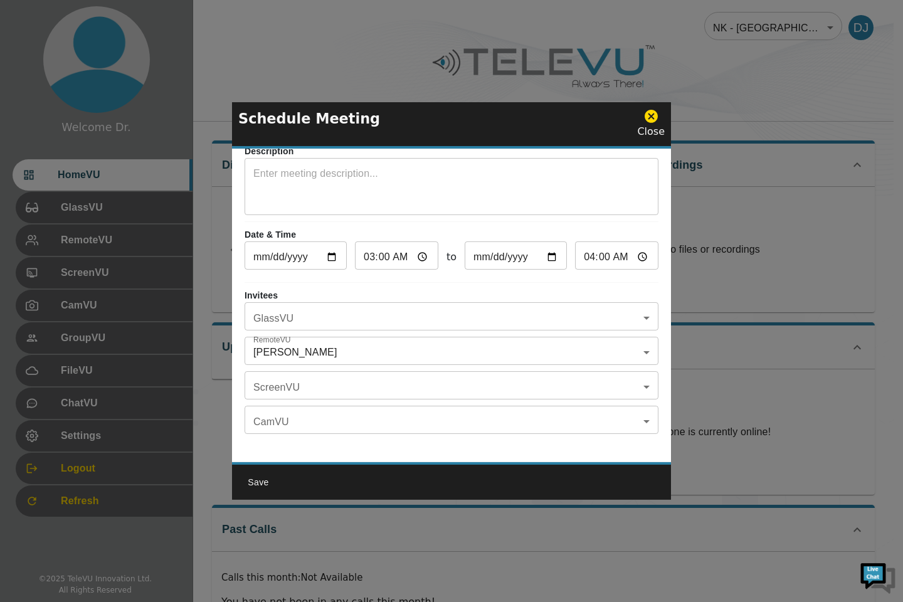
click at [639, 337] on body "Welcome Dr. HomeVU GlassVU RemoteVU ScreenVU CamVU GroupVU FileVU ChatVU Settin…" at bounding box center [451, 334] width 903 height 669
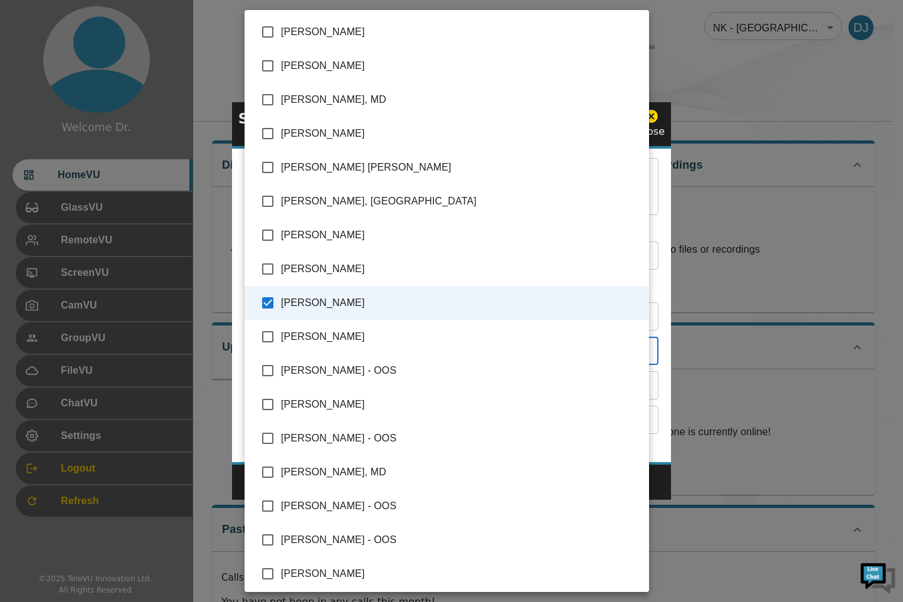
click at [731, 366] on div at bounding box center [451, 301] width 903 height 602
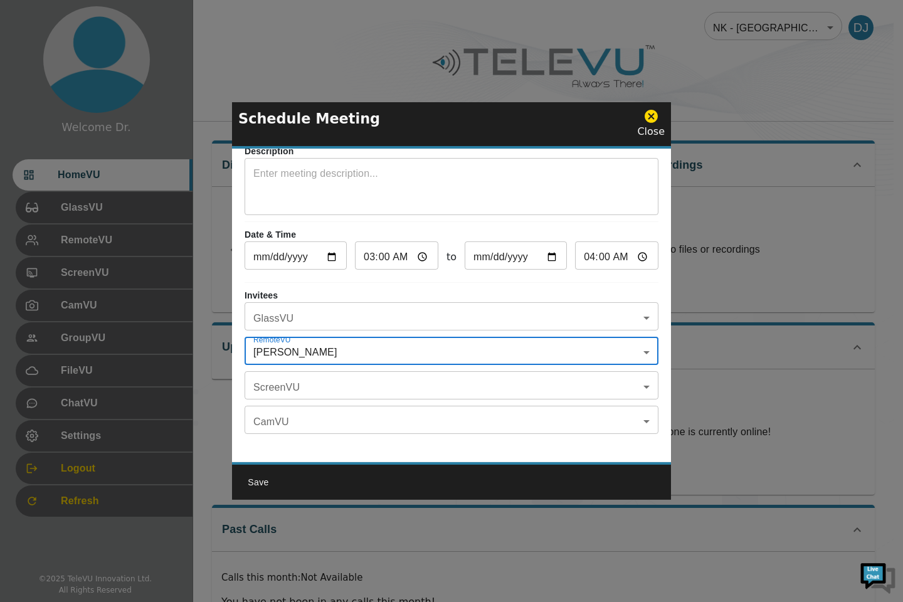
click at [650, 116] on icon at bounding box center [650, 116] width 13 height 13
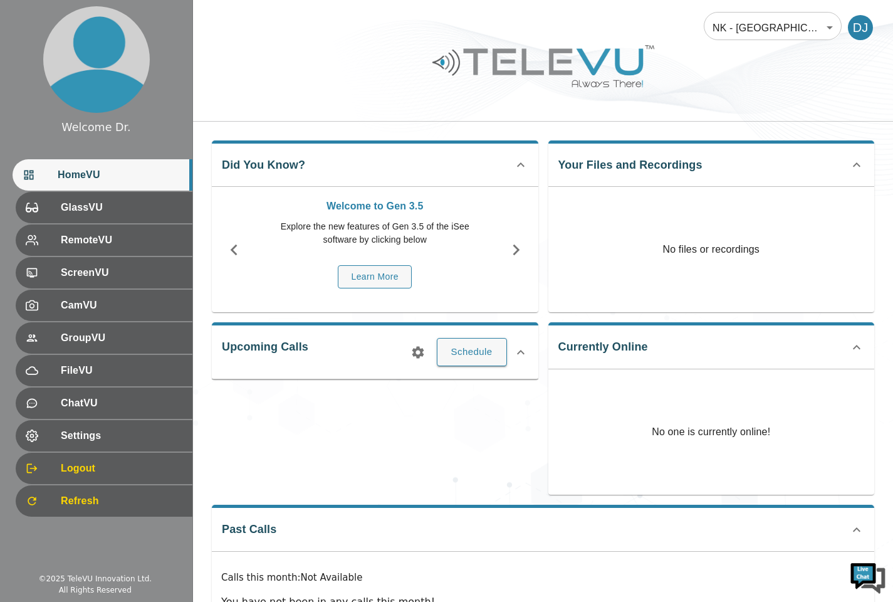
click at [85, 276] on span "ScreenVU" at bounding box center [122, 272] width 122 height 15
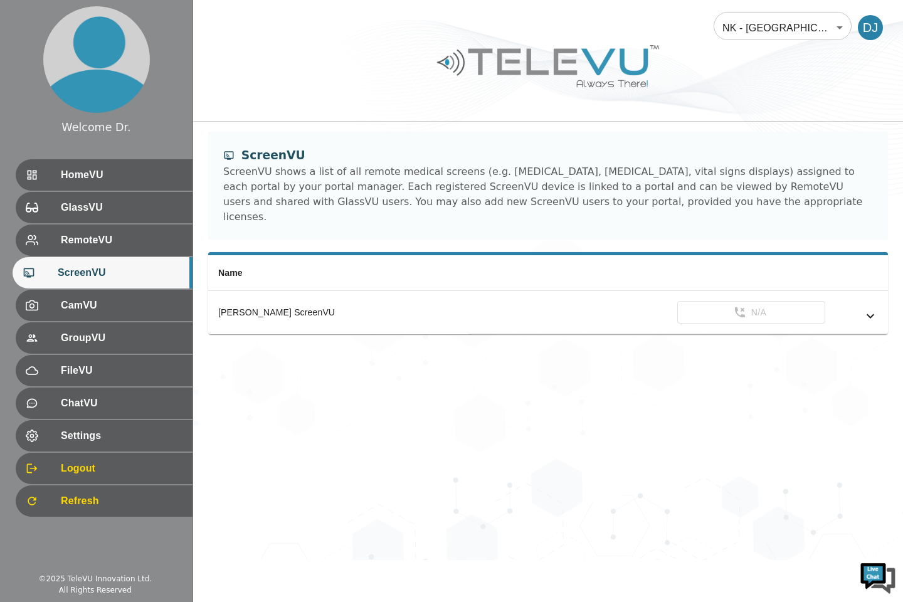
click at [61, 209] on span "GlassVU" at bounding box center [122, 207] width 122 height 15
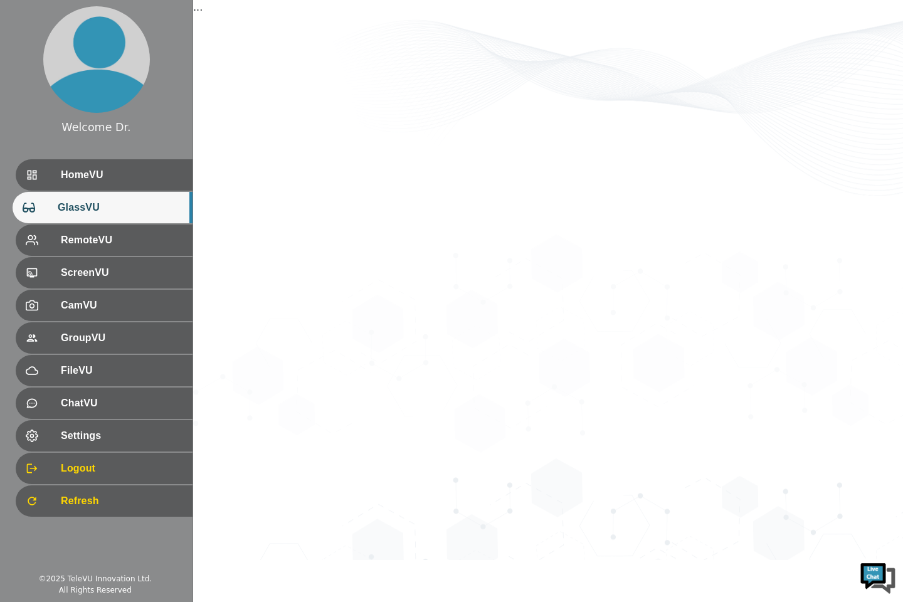
click at [65, 179] on span "HomeVU" at bounding box center [122, 174] width 122 height 15
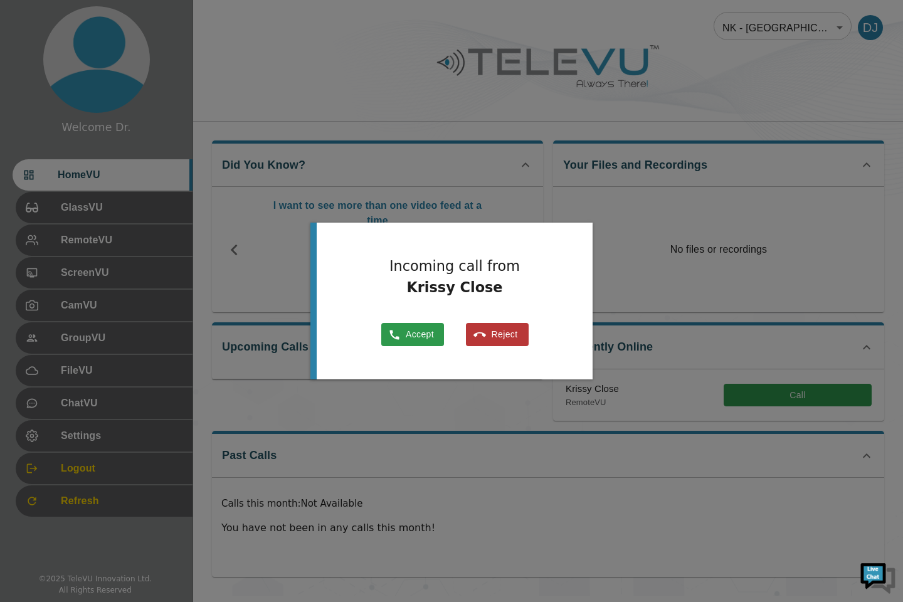
click at [501, 335] on button "Reject" at bounding box center [497, 334] width 63 height 23
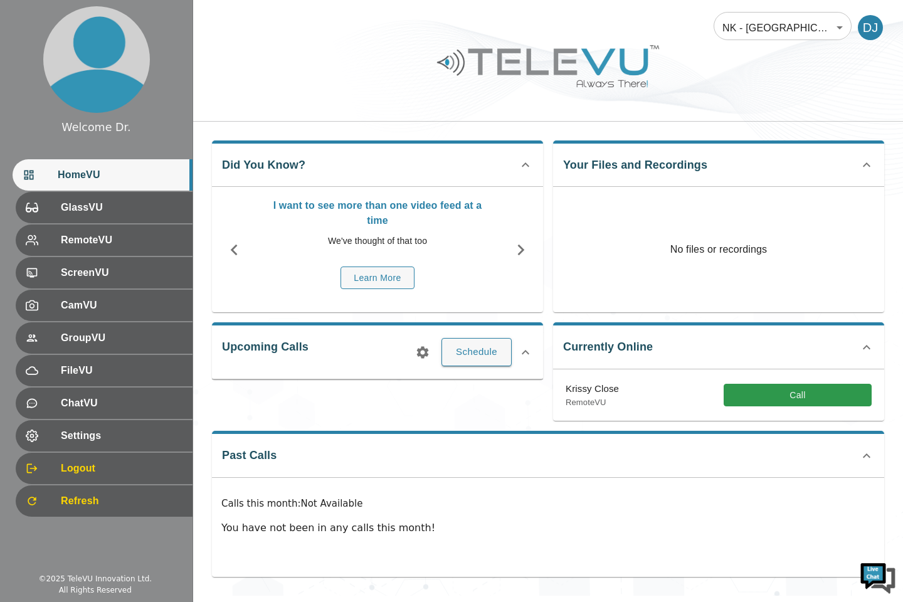
click at [465, 362] on button "Schedule" at bounding box center [476, 352] width 70 height 28
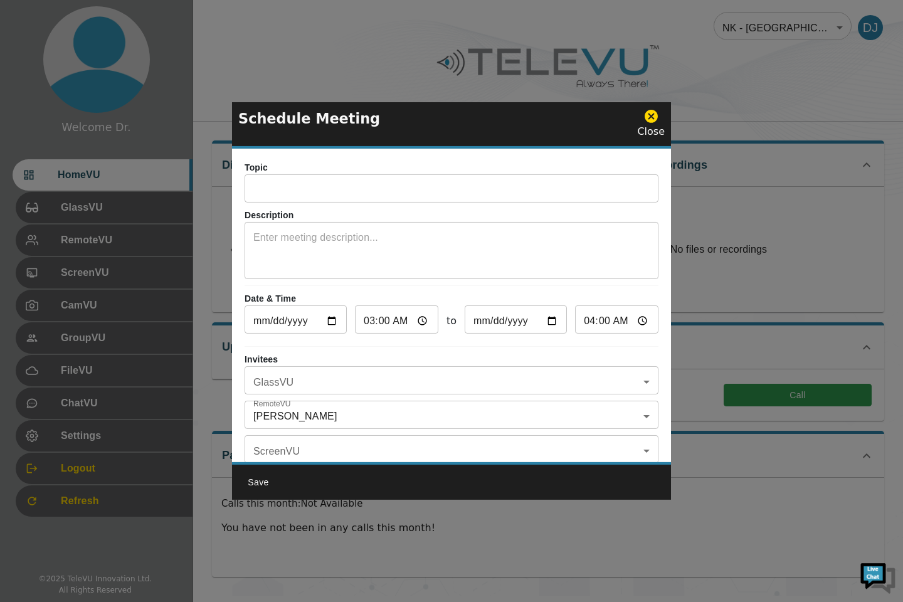
click at [403, 188] on input "text" at bounding box center [451, 189] width 414 height 25
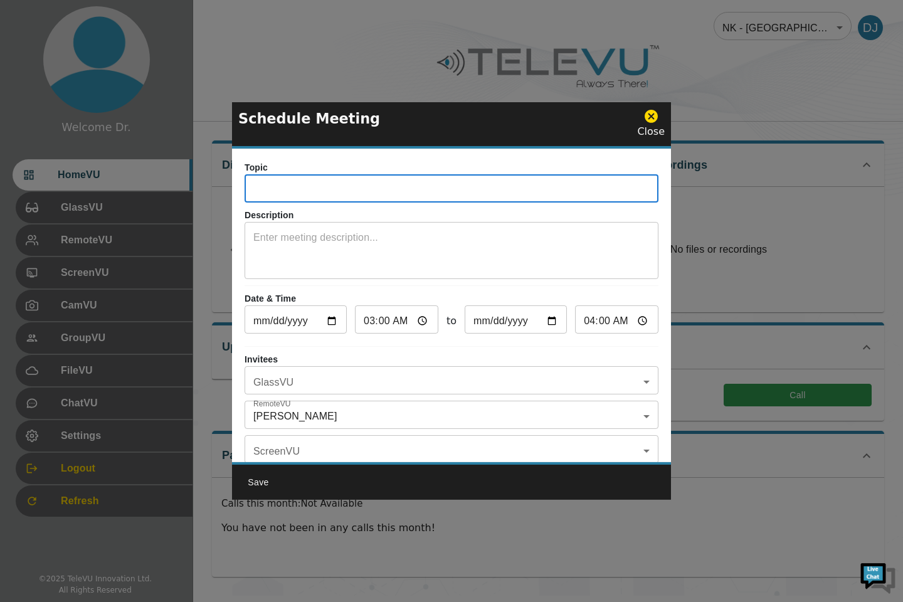
type input "Testcall"
click at [414, 271] on textarea at bounding box center [451, 251] width 396 height 43
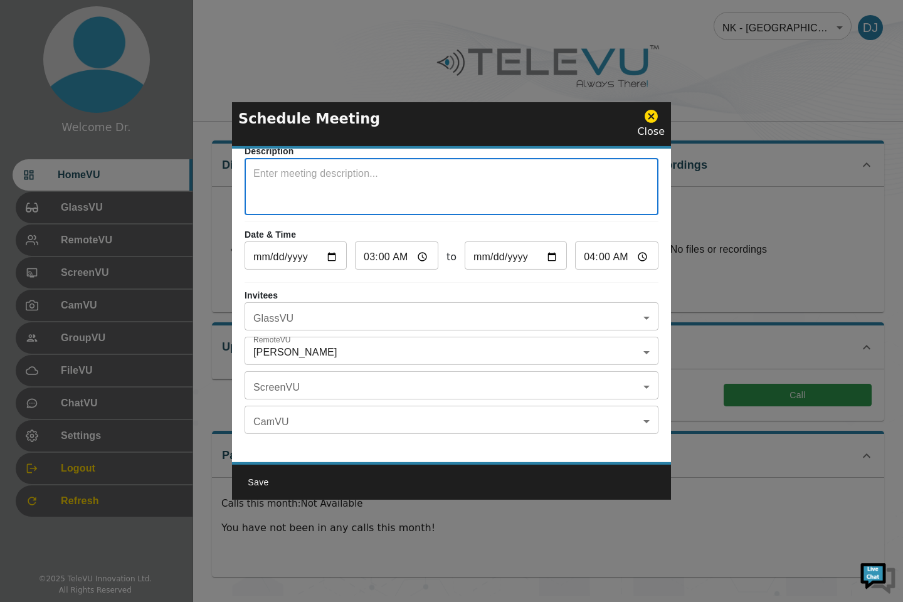
scroll to position [73, 0]
click at [630, 379] on body "Welcome Dr. HomeVU GlassVU RemoteVU ScreenVU CamVU GroupVU FileVU ChatVU Settin…" at bounding box center [451, 297] width 903 height 595
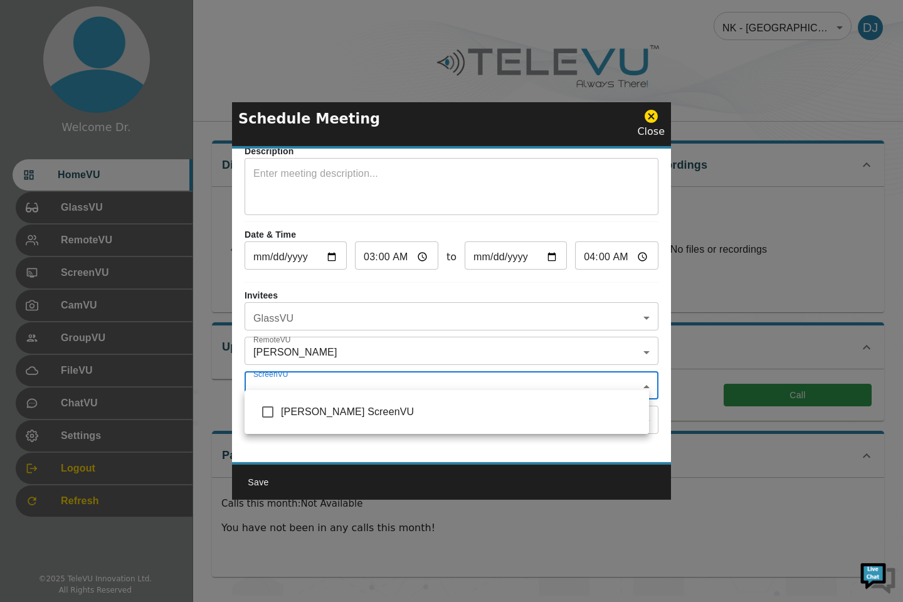
click at [405, 418] on span "[PERSON_NAME] ScreenVU" at bounding box center [460, 411] width 358 height 15
type input "[PERSON_NAME] ScreenVU"
checkbox input "true"
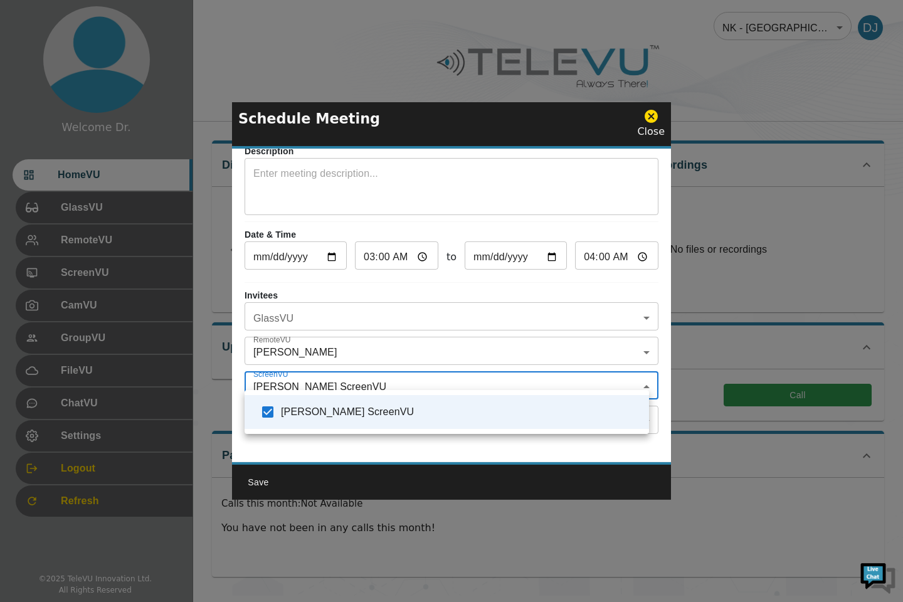
click at [631, 344] on div at bounding box center [451, 301] width 903 height 602
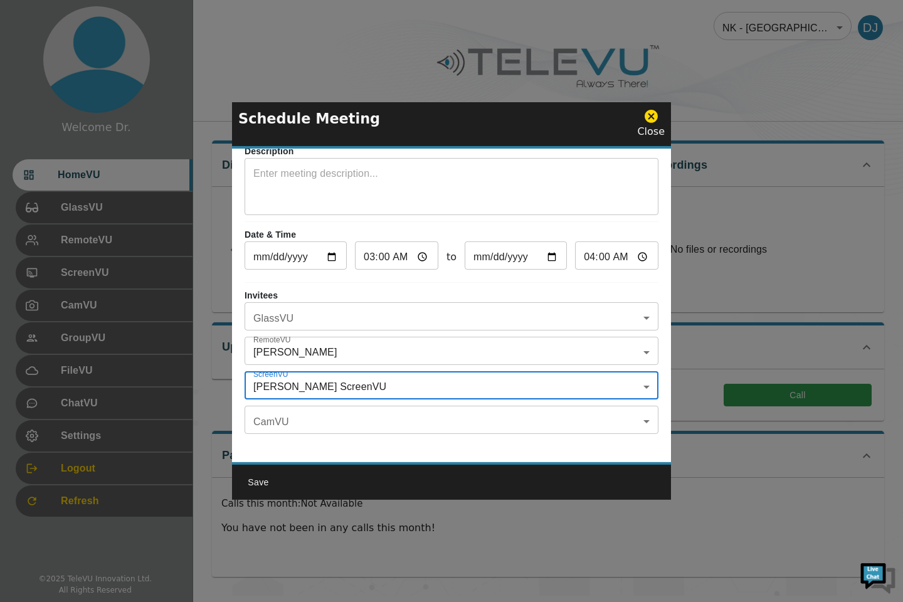
click at [623, 348] on body "Welcome Dr. HomeVU GlassVU RemoteVU ScreenVU CamVU GroupVU FileVU ChatVU Settin…" at bounding box center [451, 297] width 903 height 595
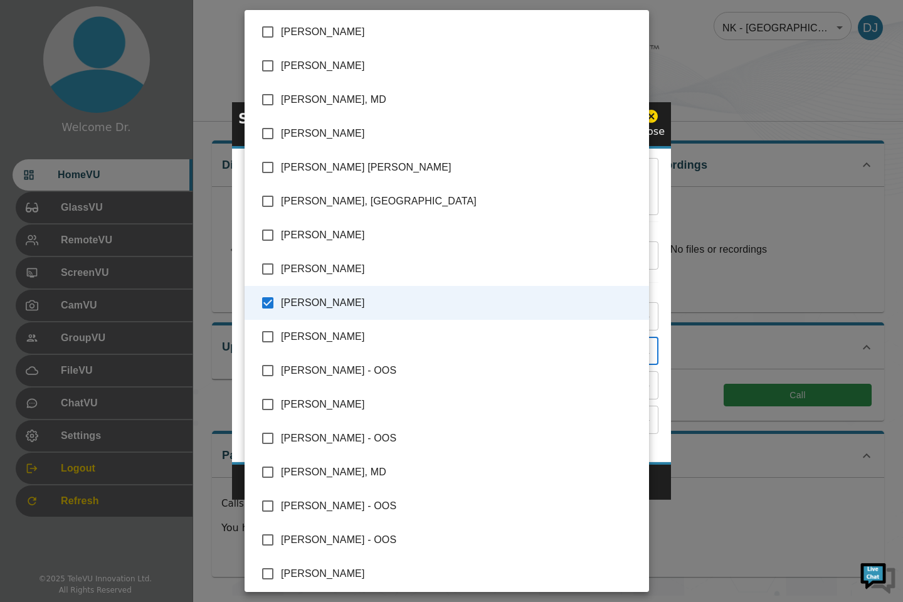
click at [279, 31] on input "checkbox" at bounding box center [267, 32] width 26 height 26
checkbox input "true"
type input "[PERSON_NAME] ,[PERSON_NAME]"
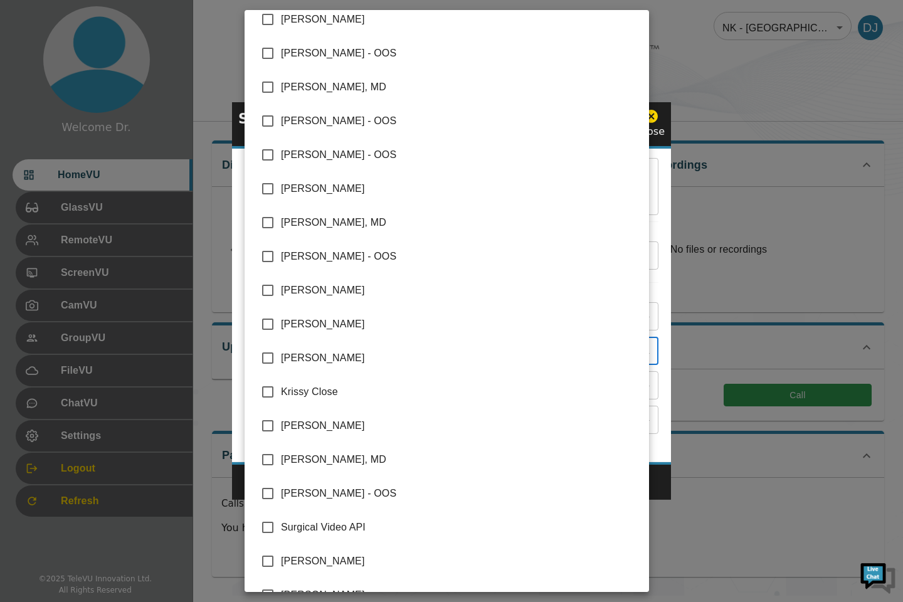
scroll to position [385, 0]
click at [262, 392] on input "checkbox" at bounding box center [267, 392] width 26 height 26
checkbox input "true"
type input "[PERSON_NAME] ,[PERSON_NAME],[PERSON_NAME]"
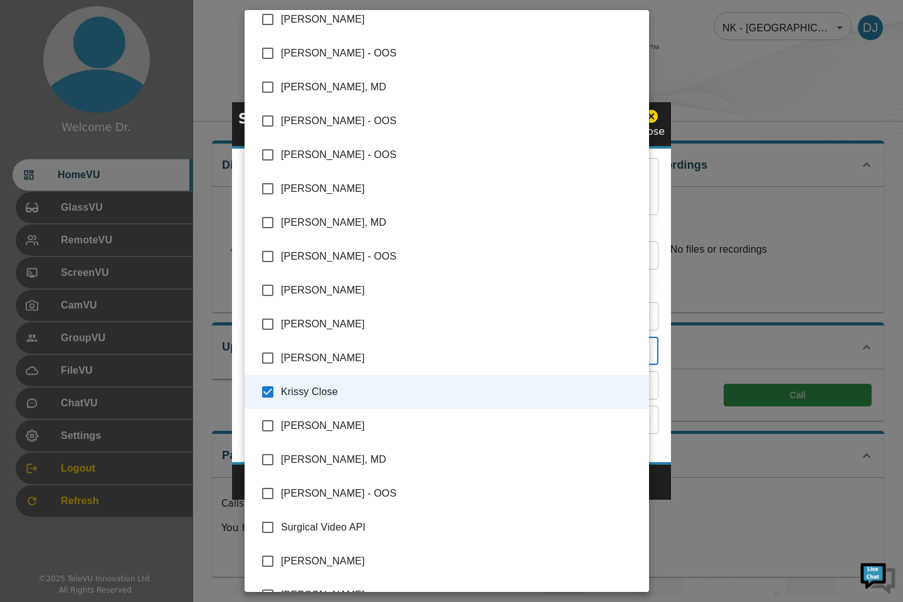
scroll to position [410, 0]
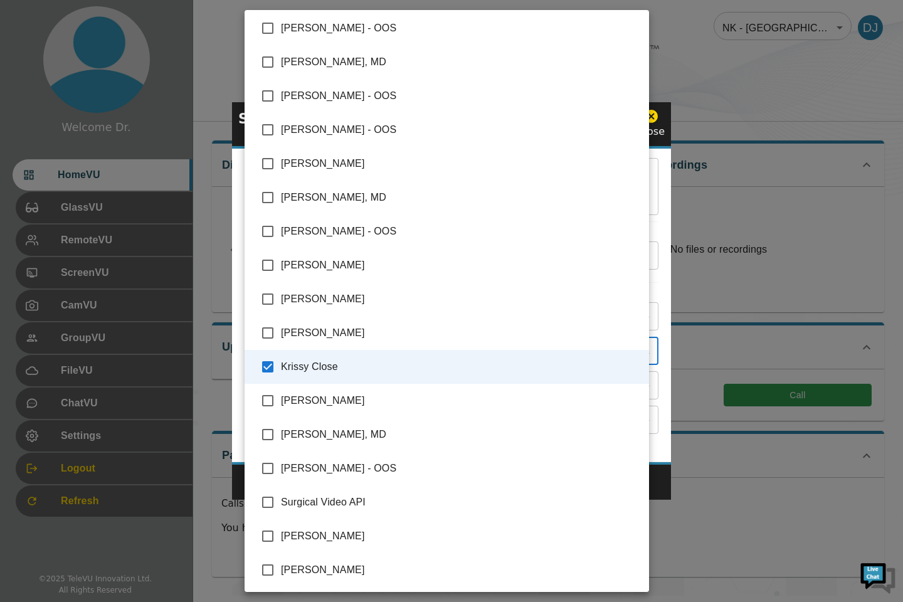
click at [746, 354] on div at bounding box center [451, 301] width 903 height 602
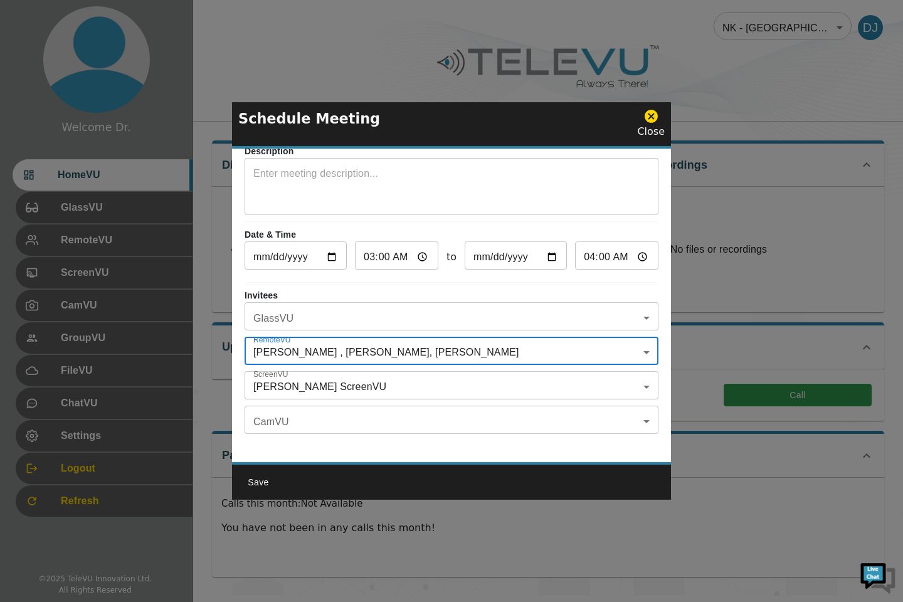
click at [254, 483] on button "Save" at bounding box center [258, 482] width 40 height 23
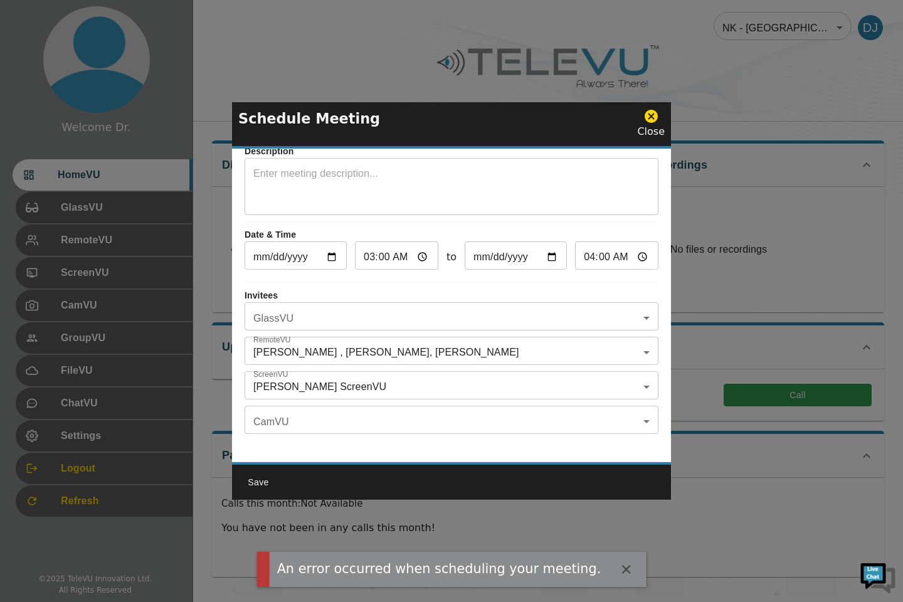
click at [621, 569] on icon "button" at bounding box center [625, 569] width 9 height 9
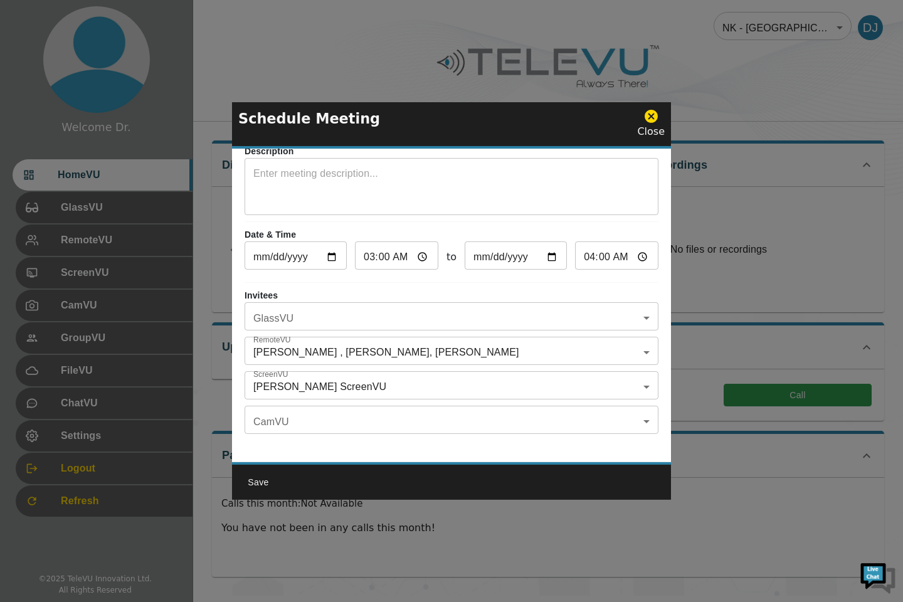
click at [647, 116] on icon at bounding box center [650, 116] width 13 height 13
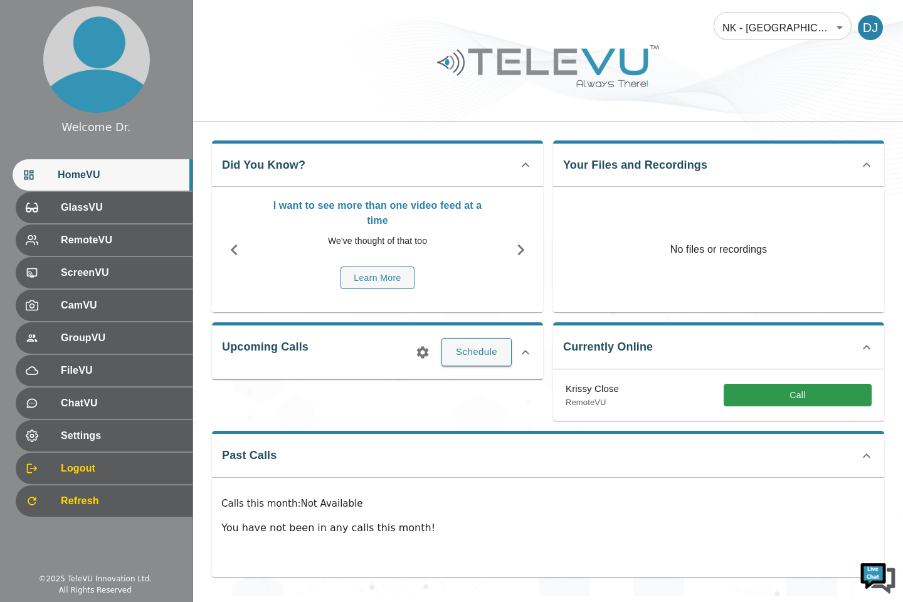
click at [564, 546] on div "Calls this month : Not Available You have not been in any calls this month!" at bounding box center [548, 521] width 672 height 87
click at [522, 594] on div "Did You Know? I want to see more than one video feed at a time We've thought of…" at bounding box center [547, 359] width 709 height 474
click at [493, 577] on div "Did You Know? I want to see more than one video feed at a time We've thought of…" at bounding box center [547, 359] width 709 height 474
click at [487, 577] on div "Did You Know? I want to see more than one video feed at a time We've thought of…" at bounding box center [547, 359] width 709 height 474
click at [471, 355] on button "Schedule" at bounding box center [476, 352] width 70 height 28
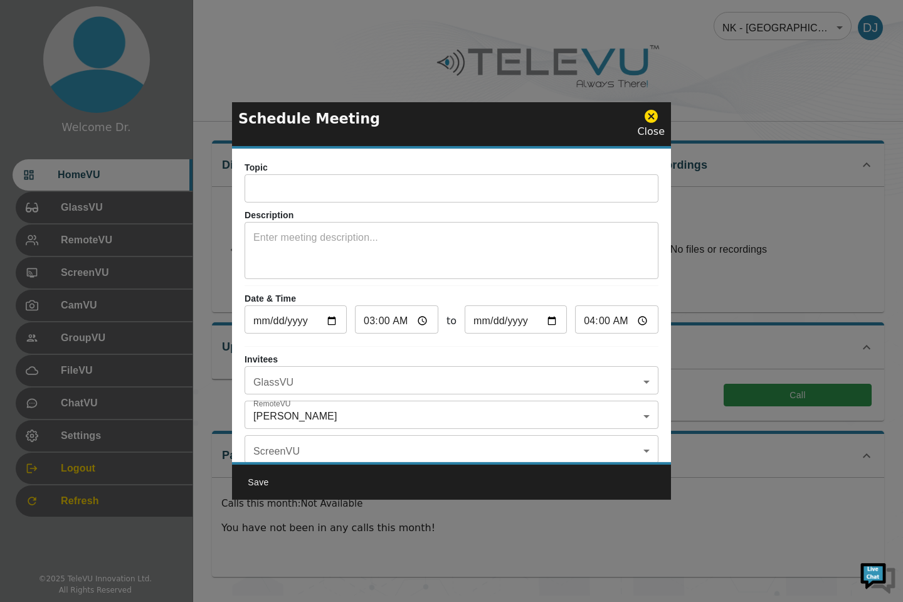
click at [419, 319] on input "03:00" at bounding box center [396, 320] width 83 height 25
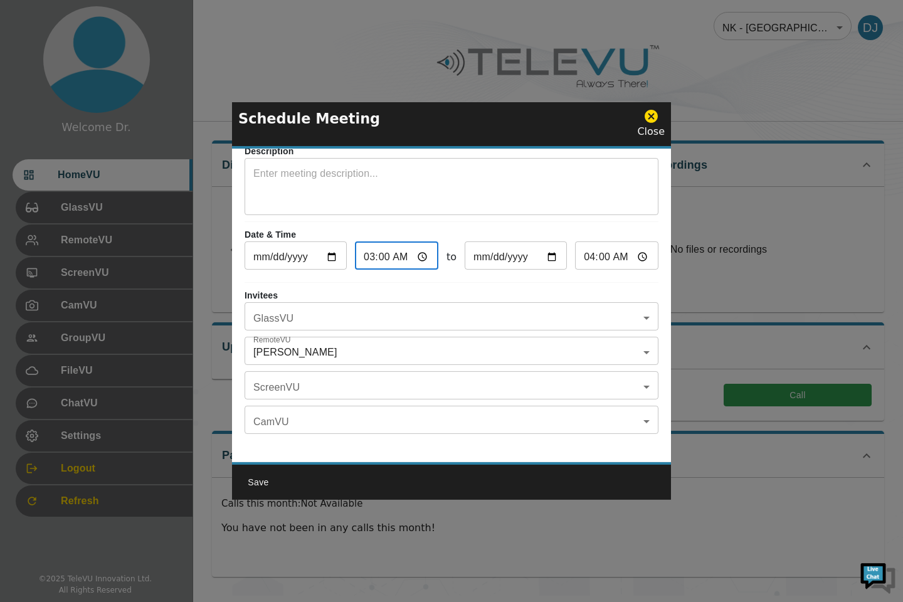
scroll to position [71, 0]
click at [632, 380] on body "Welcome Dr. HomeVU GlassVU RemoteVU ScreenVU CamVU GroupVU FileVU ChatVU Settin…" at bounding box center [451, 297] width 903 height 595
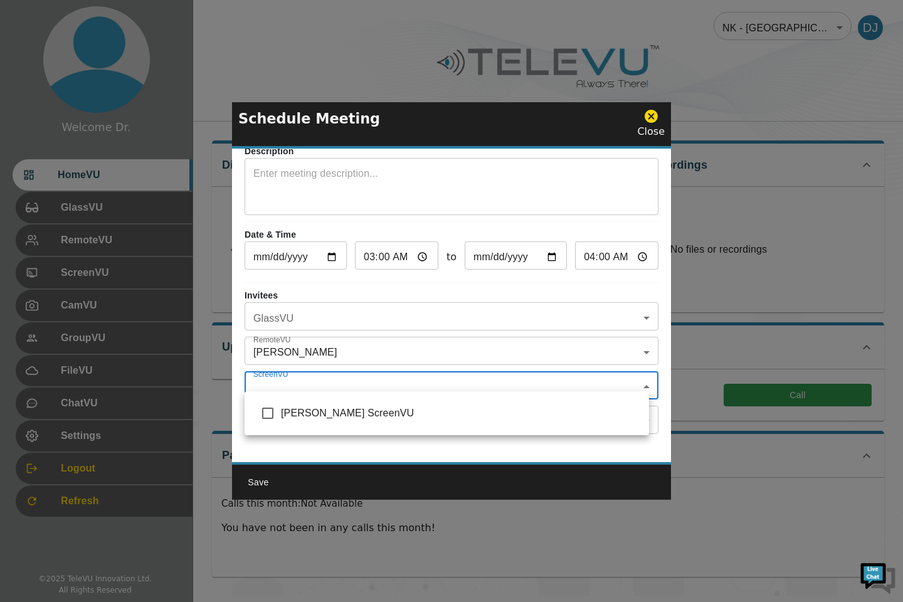
click at [340, 420] on span "[PERSON_NAME] ScreenVU" at bounding box center [460, 413] width 358 height 15
type input "[PERSON_NAME] ScreenVU"
checkbox input "true"
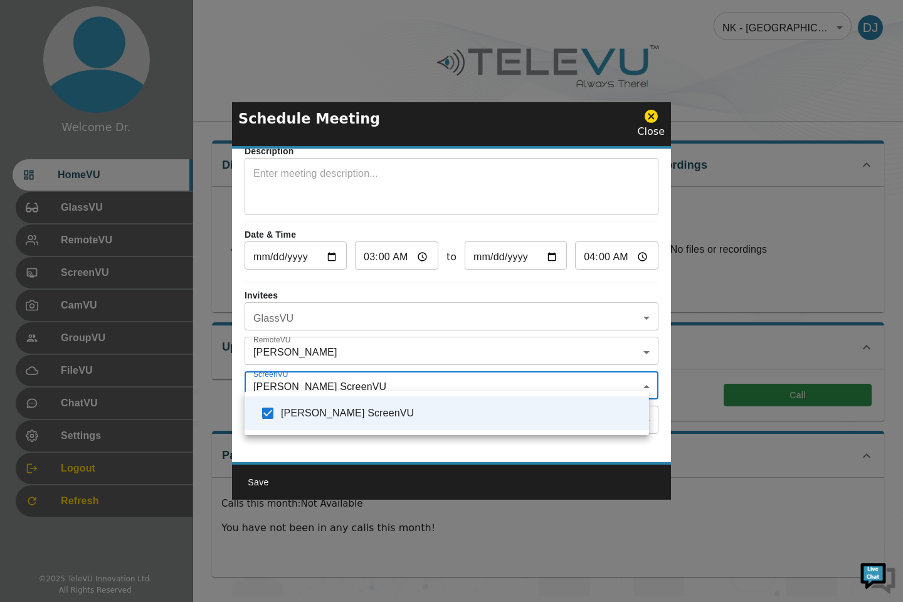
click at [599, 379] on div at bounding box center [451, 301] width 903 height 602
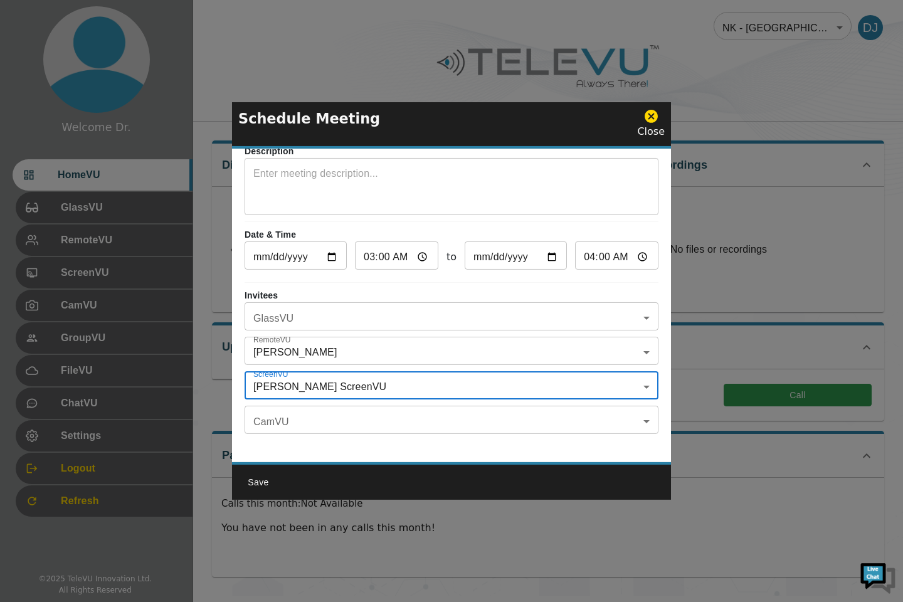
click at [500, 380] on body "Welcome Dr. HomeVU GlassVU RemoteVU ScreenVU CamVU GroupVU FileVU ChatVU Settin…" at bounding box center [451, 297] width 903 height 595
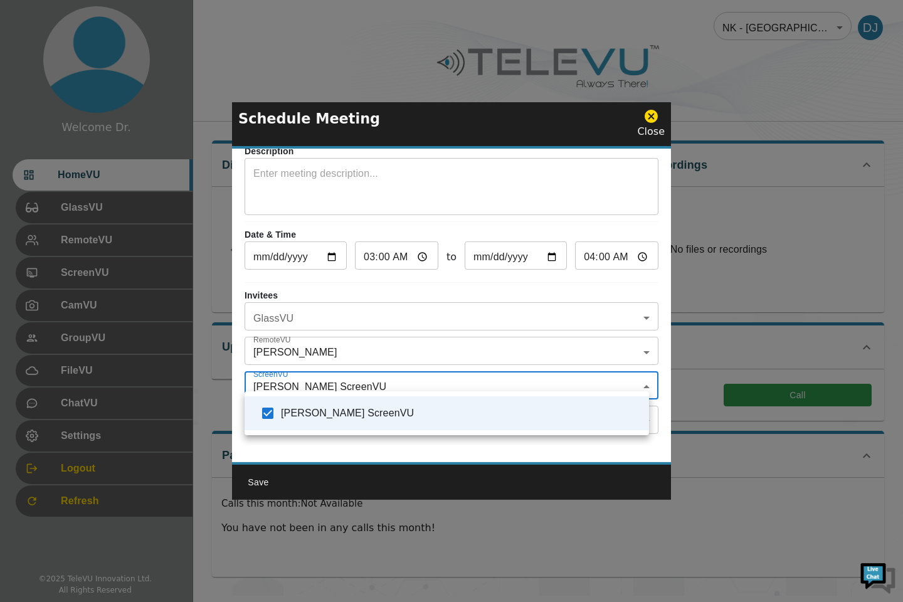
click at [445, 347] on div at bounding box center [451, 301] width 903 height 602
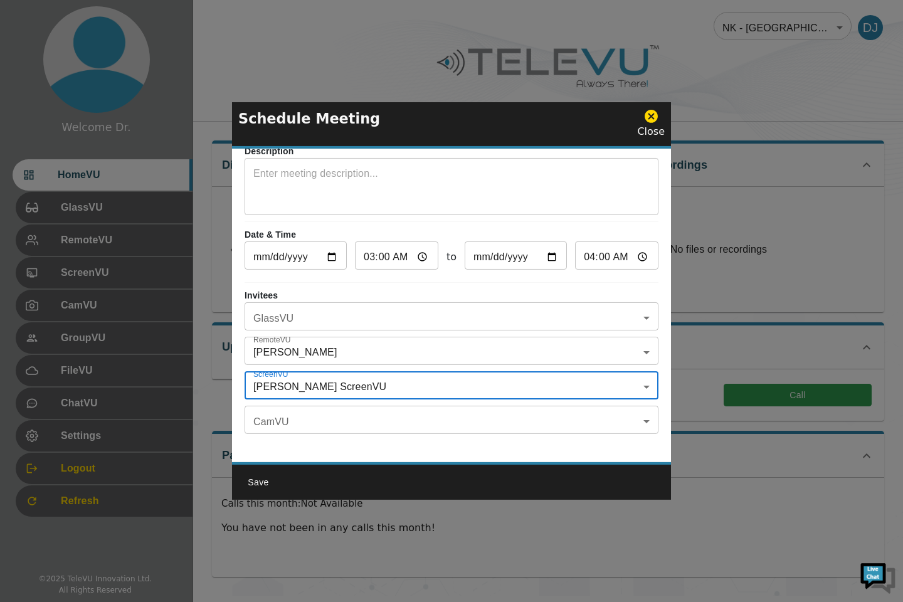
click at [460, 350] on body "Welcome Dr. HomeVU GlassVU RemoteVU ScreenVU CamVU GroupVU FileVU ChatVU Settin…" at bounding box center [451, 297] width 903 height 595
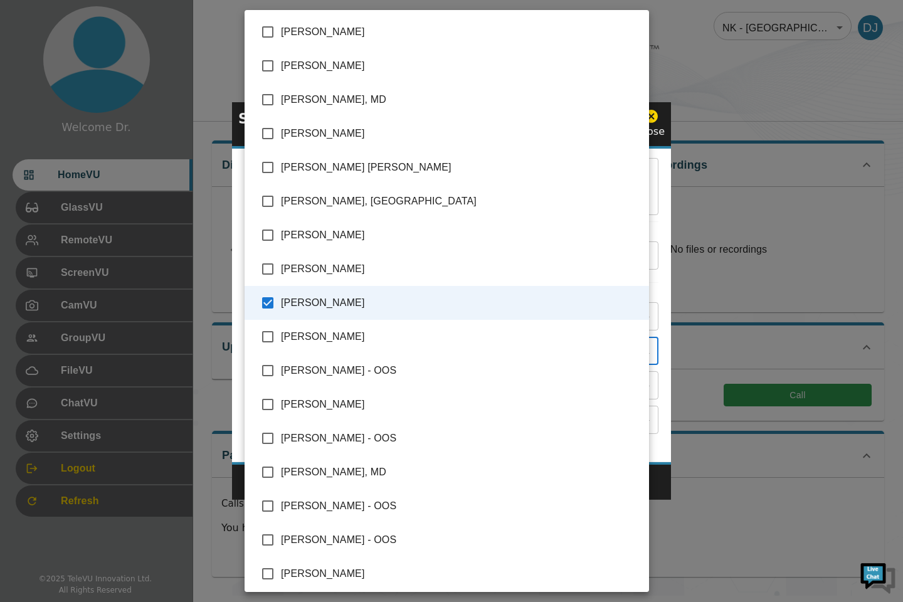
click at [264, 31] on input "checkbox" at bounding box center [267, 32] width 26 height 26
checkbox input "true"
type input "[PERSON_NAME] ,[PERSON_NAME]"
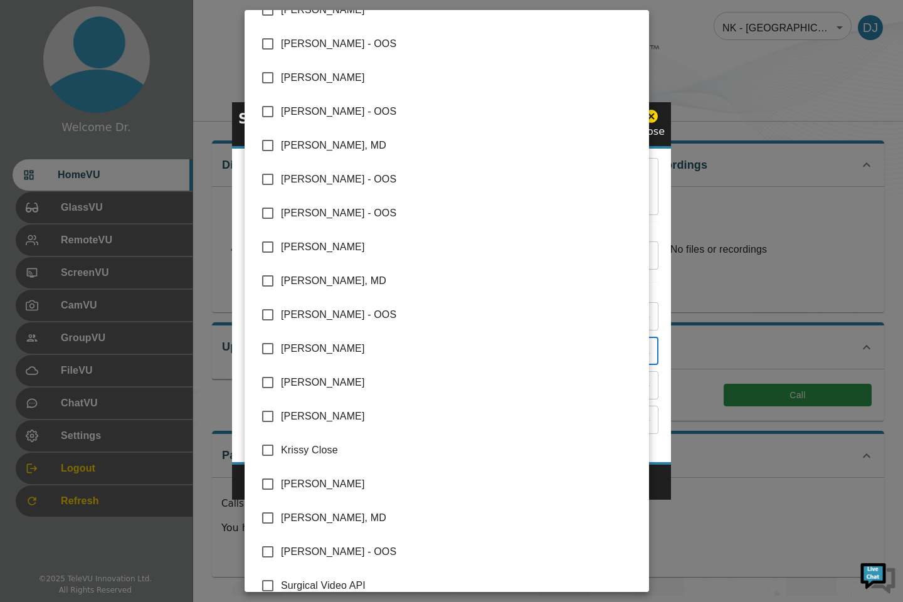
scroll to position [367, 0]
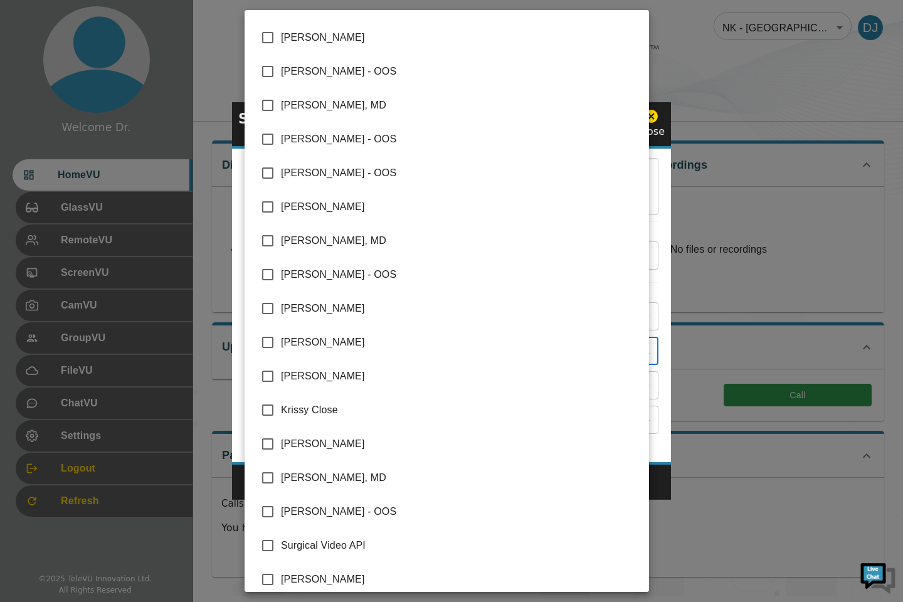
click at [263, 415] on input "checkbox" at bounding box center [267, 410] width 26 height 26
checkbox input "true"
type input "[PERSON_NAME] ,[PERSON_NAME],[PERSON_NAME]"
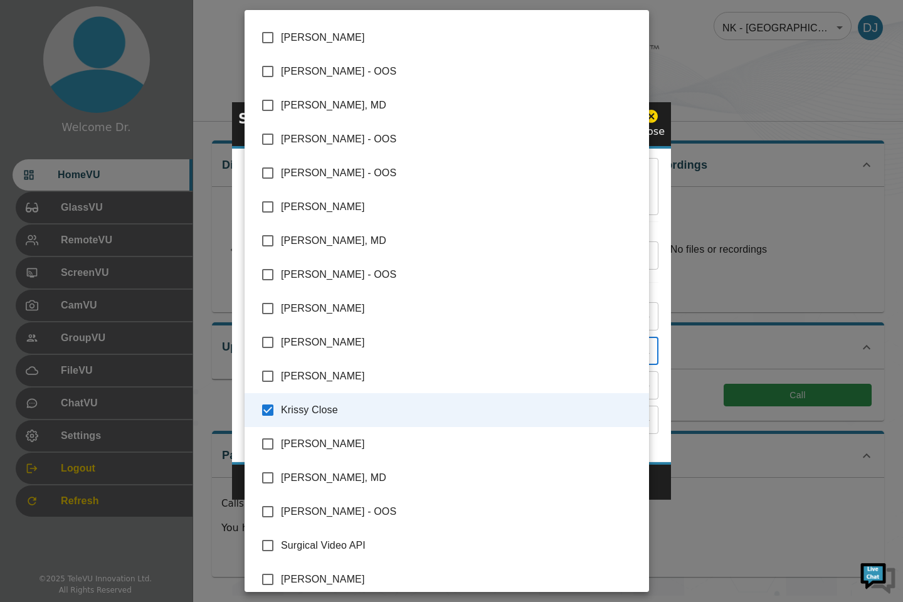
click at [732, 509] on div at bounding box center [451, 301] width 903 height 602
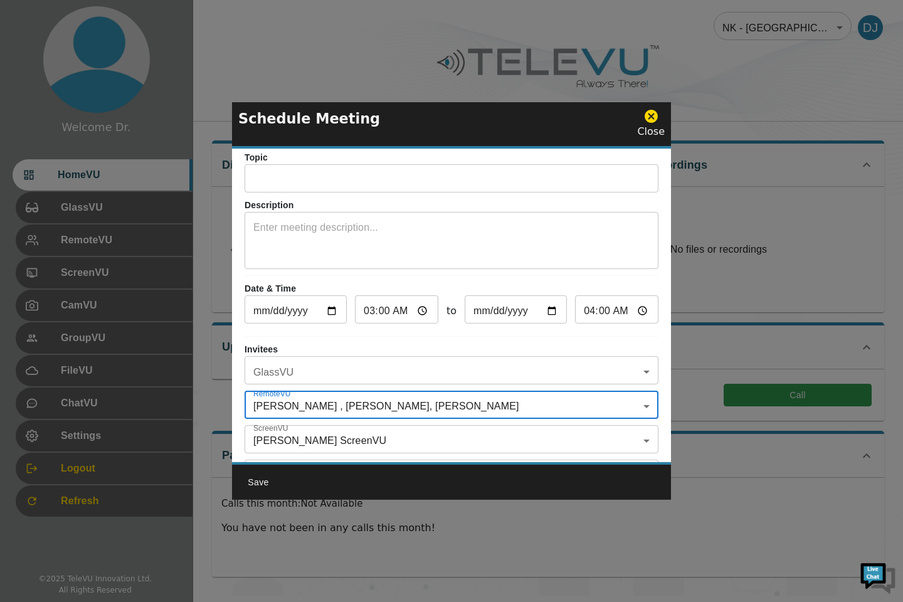
scroll to position [9, 0]
click at [474, 182] on input "text" at bounding box center [451, 180] width 414 height 25
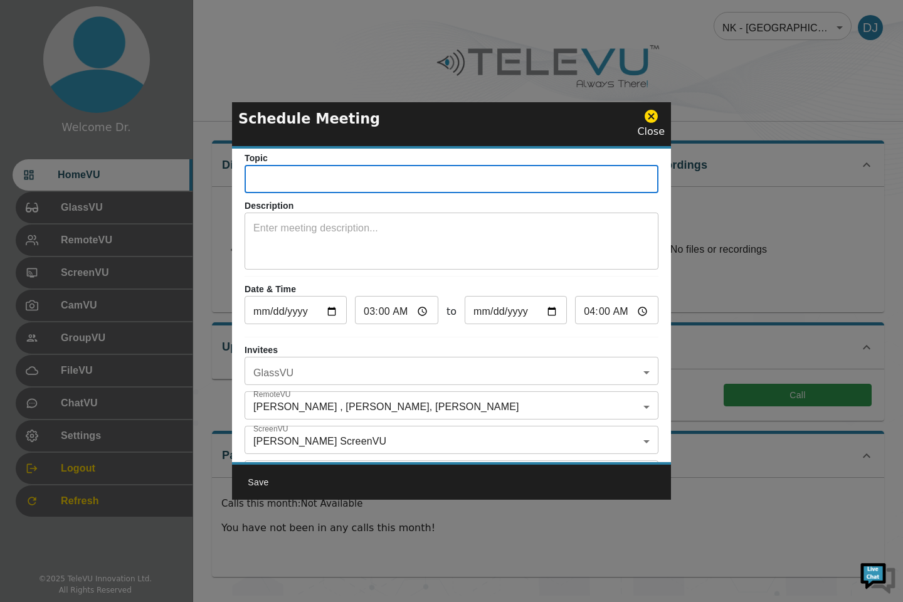
click at [329, 221] on textarea at bounding box center [451, 242] width 396 height 43
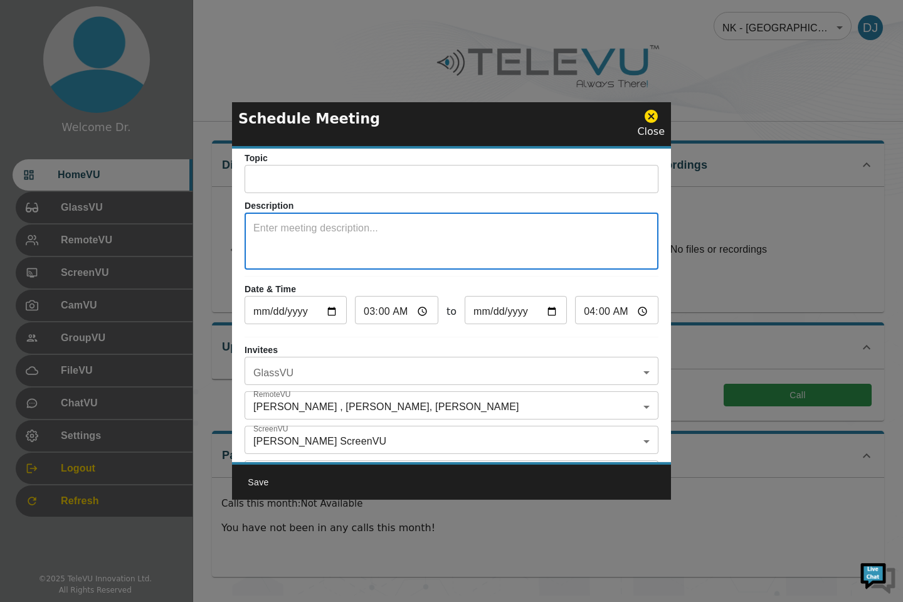
click at [374, 175] on input "text" at bounding box center [451, 180] width 414 height 25
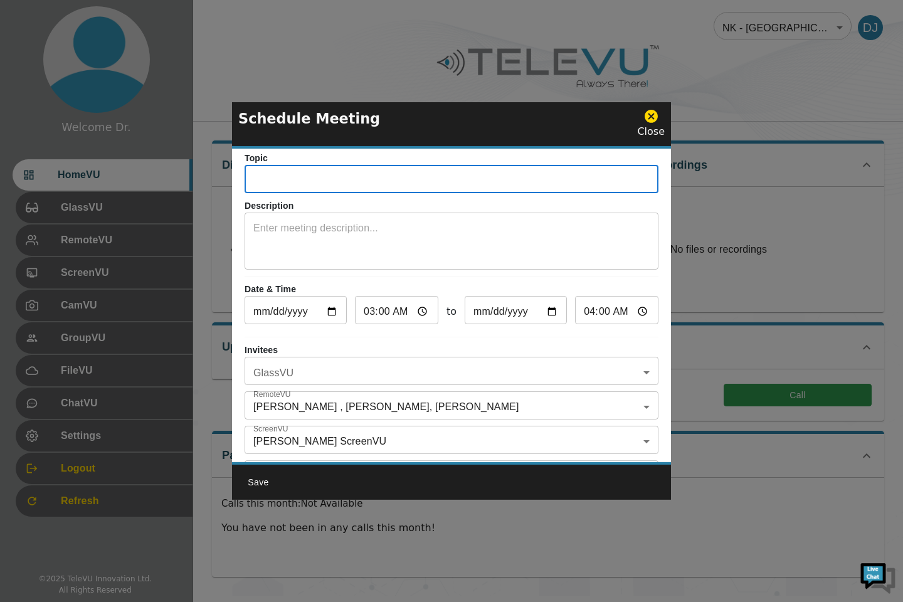
click at [323, 223] on textarea at bounding box center [451, 242] width 396 height 43
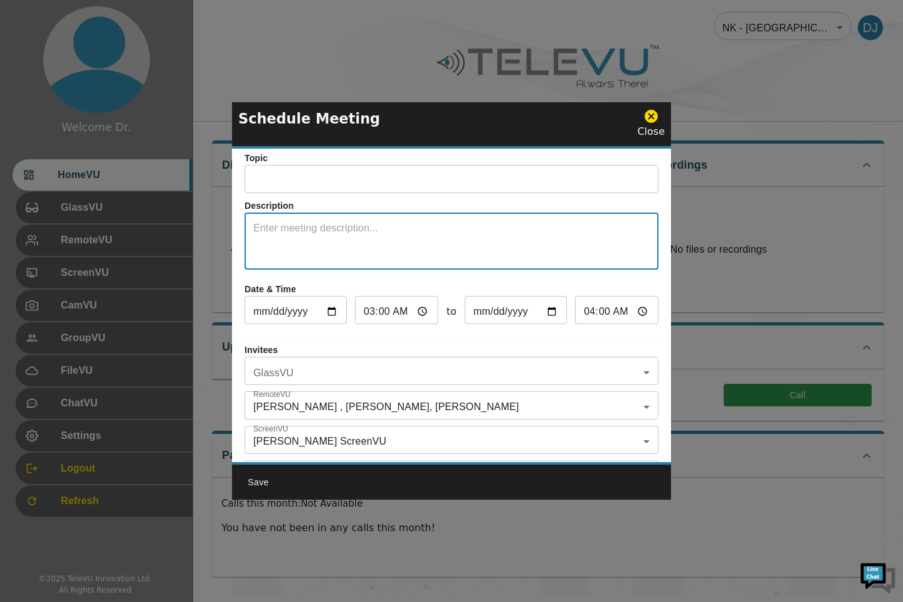
click at [404, 176] on input "text" at bounding box center [451, 180] width 414 height 25
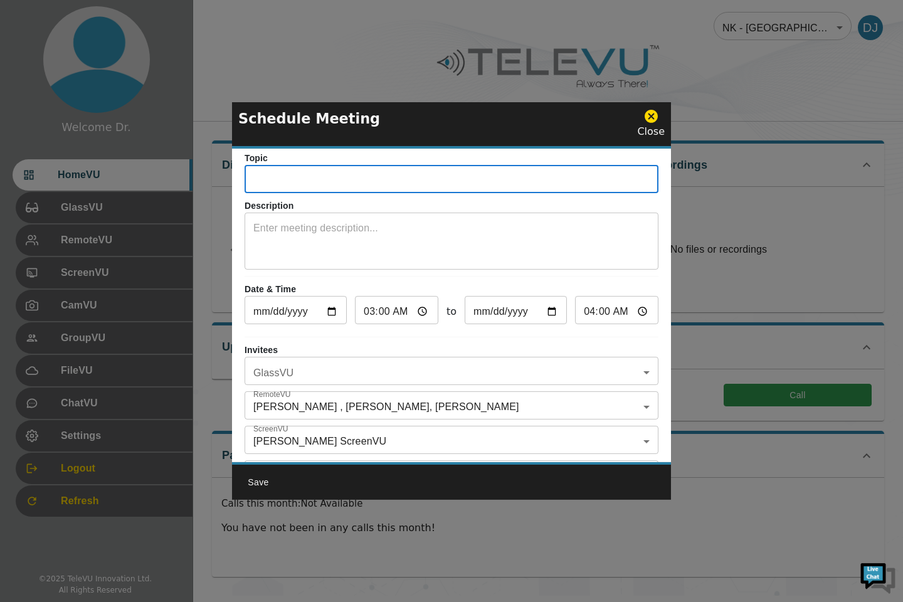
click at [330, 221] on textarea at bounding box center [451, 242] width 396 height 43
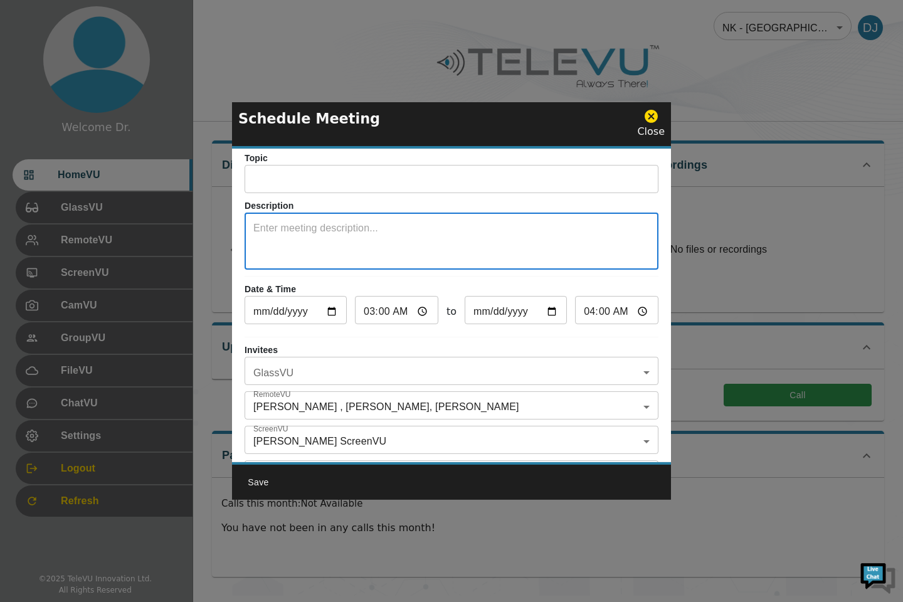
click at [395, 184] on input "text" at bounding box center [451, 180] width 414 height 25
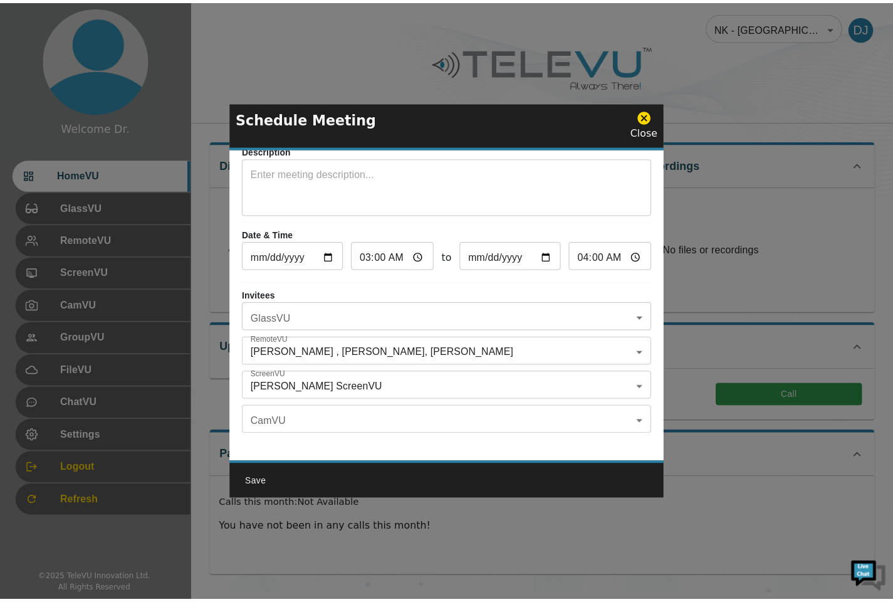
scroll to position [0, 0]
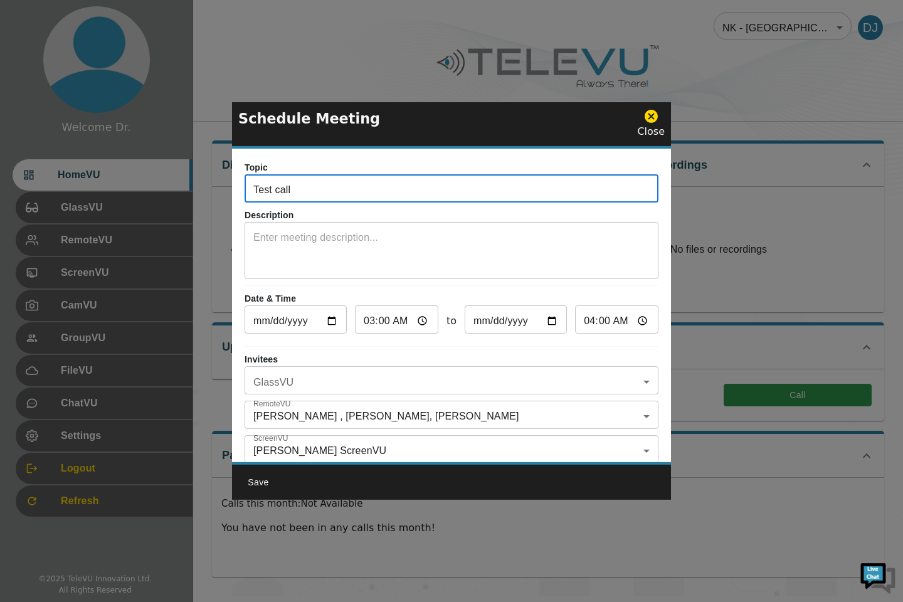
type input "Test call"
click at [259, 486] on button "Save" at bounding box center [258, 482] width 40 height 23
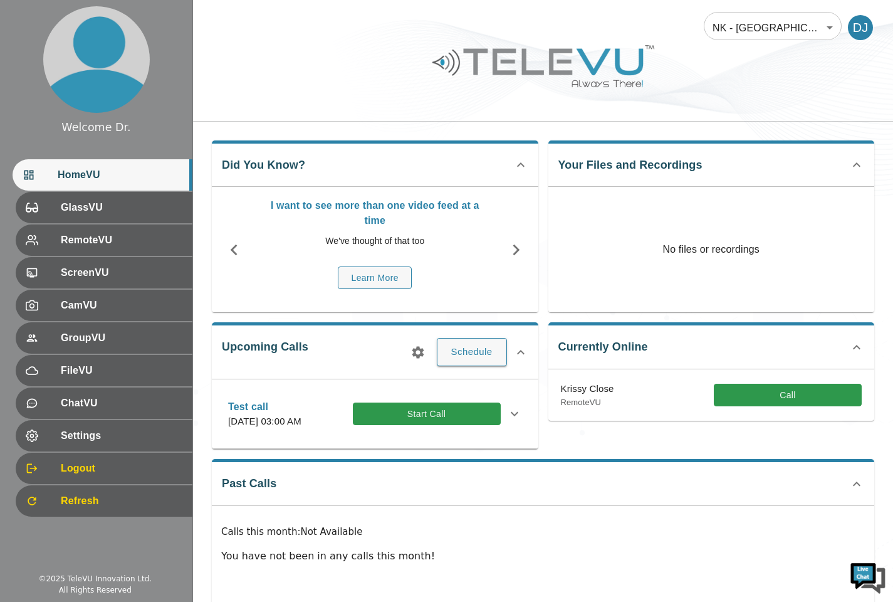
click at [430, 421] on button "Start Call" at bounding box center [427, 413] width 148 height 23
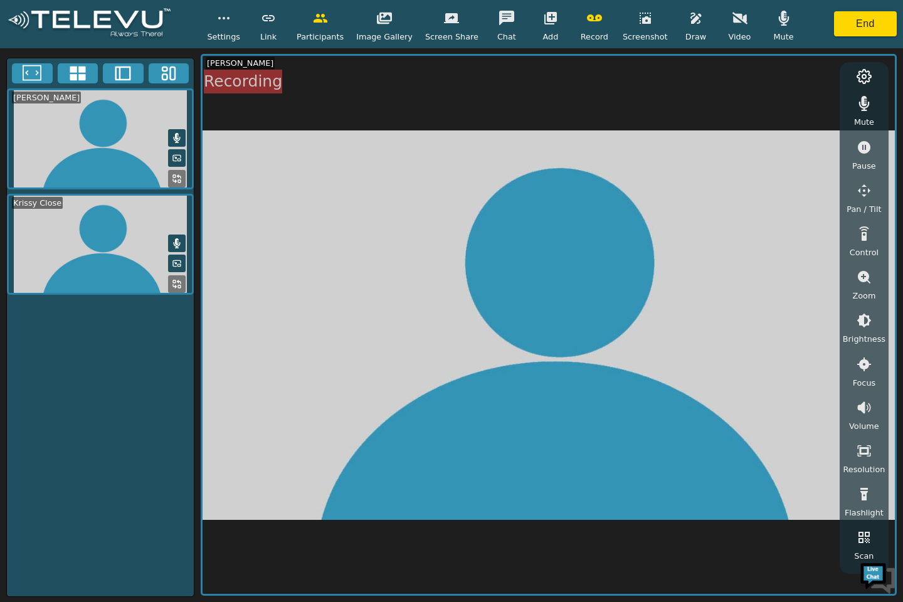
click at [778, 18] on icon "button" at bounding box center [783, 18] width 11 height 15
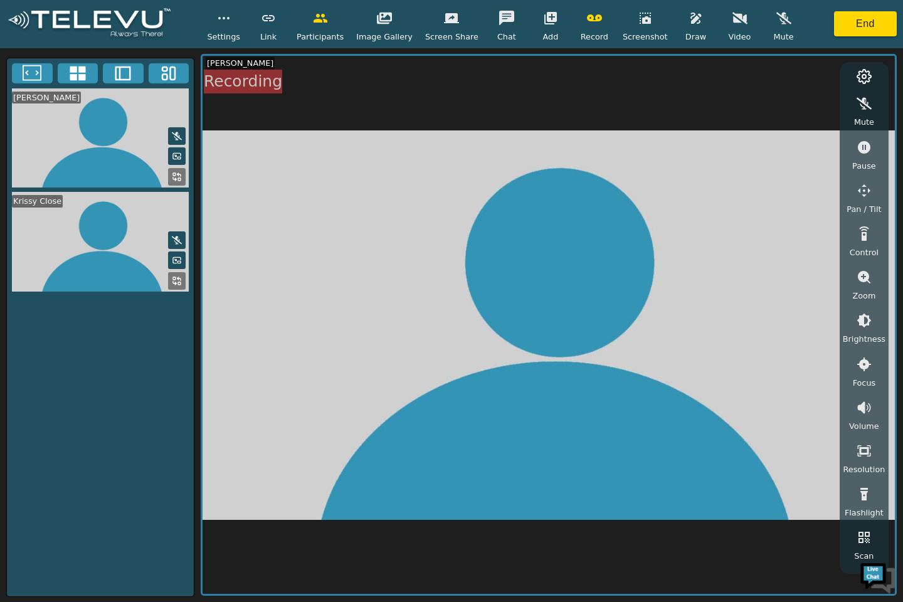
click at [875, 22] on button "End" at bounding box center [865, 23] width 63 height 25
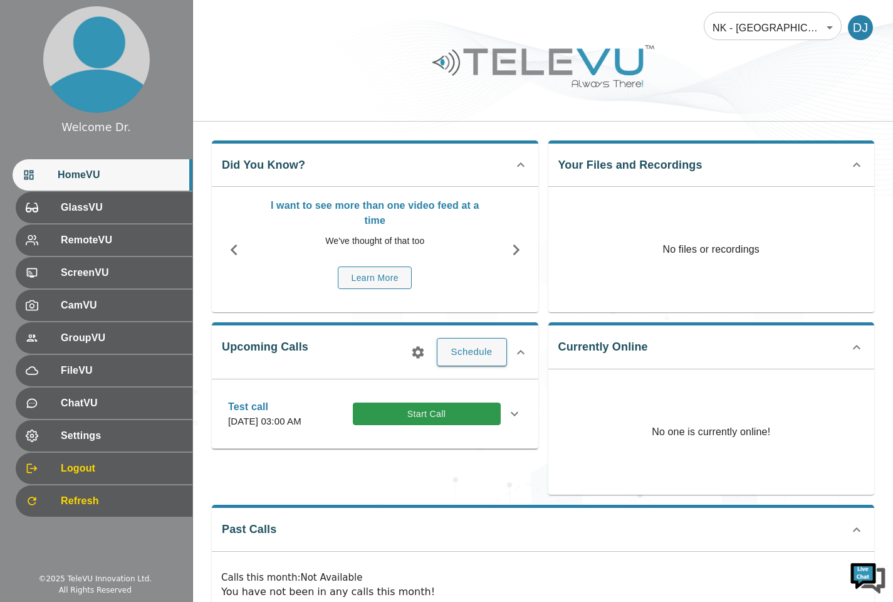
click at [809, 75] on div at bounding box center [543, 75] width 700 height 71
click at [733, 90] on div at bounding box center [543, 75] width 700 height 71
